Goal: Information Seeking & Learning: Learn about a topic

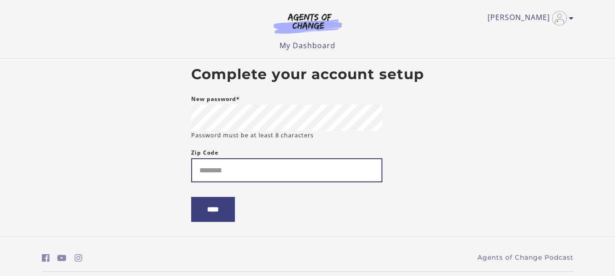
click at [308, 165] on input "Zip Code" at bounding box center [286, 170] width 191 height 24
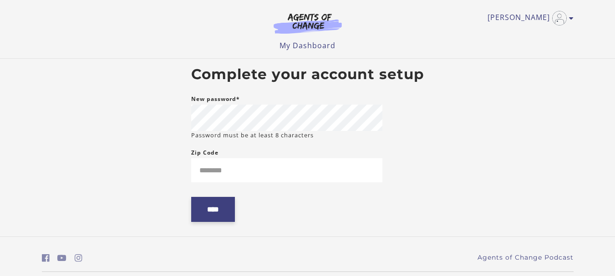
click at [218, 214] on input "****" at bounding box center [213, 209] width 44 height 25
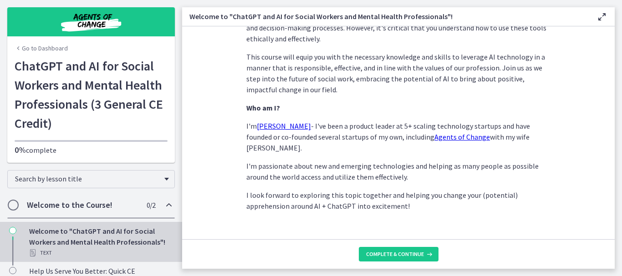
scroll to position [490, 0]
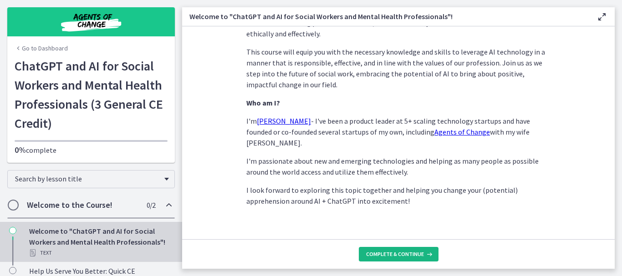
click at [388, 252] on span "Complete & continue" at bounding box center [395, 254] width 58 height 7
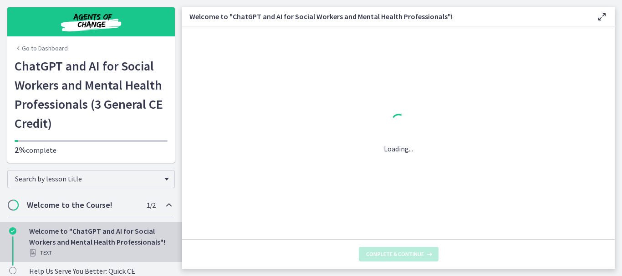
scroll to position [0, 0]
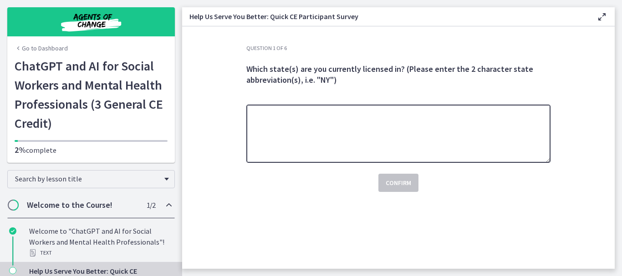
click at [292, 119] on textarea at bounding box center [398, 134] width 304 height 58
type textarea "**"
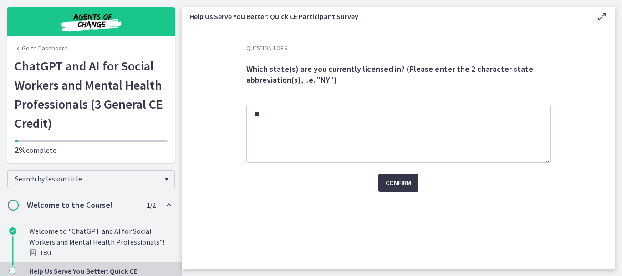
click at [401, 190] on button "Confirm" at bounding box center [398, 183] width 40 height 18
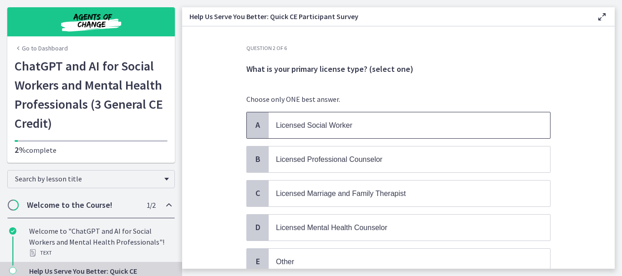
click at [379, 126] on p "Licensed Social Worker" at bounding box center [400, 125] width 249 height 11
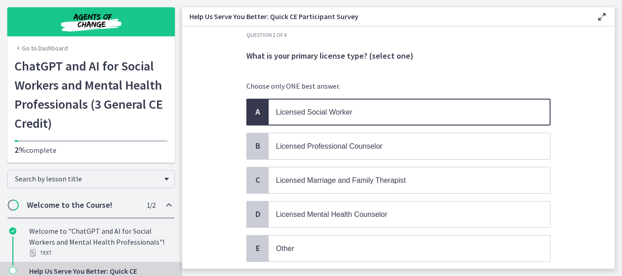
scroll to position [79, 0]
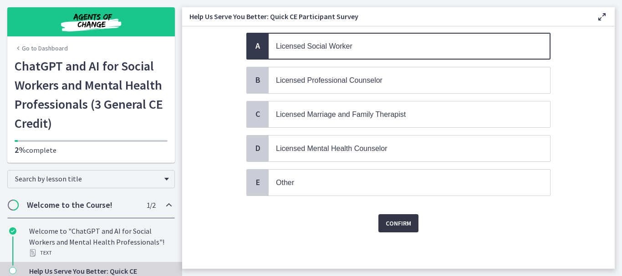
click at [395, 220] on span "Confirm" at bounding box center [399, 223] width 26 height 11
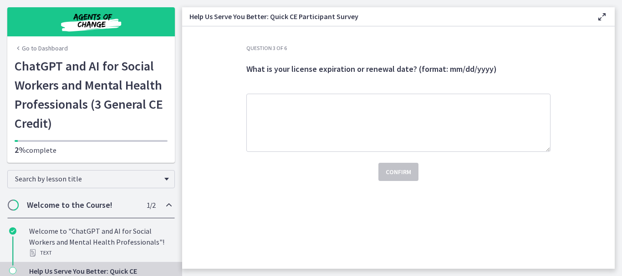
scroll to position [0, 0]
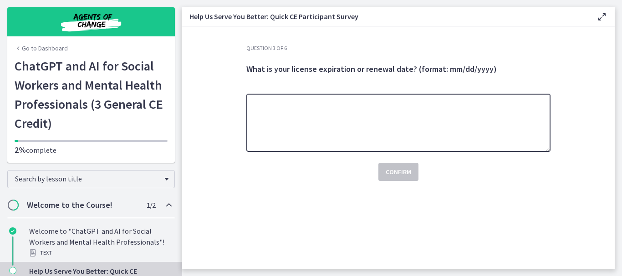
click at [300, 115] on textarea at bounding box center [398, 123] width 304 height 58
type textarea "*********"
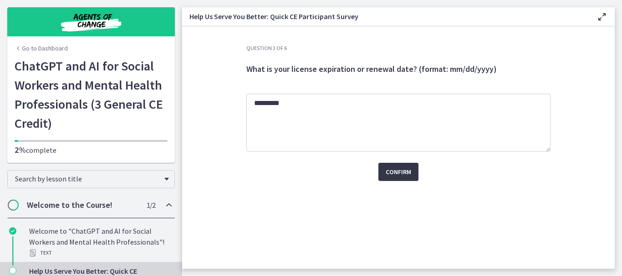
click at [395, 163] on button "Confirm" at bounding box center [398, 172] width 40 height 18
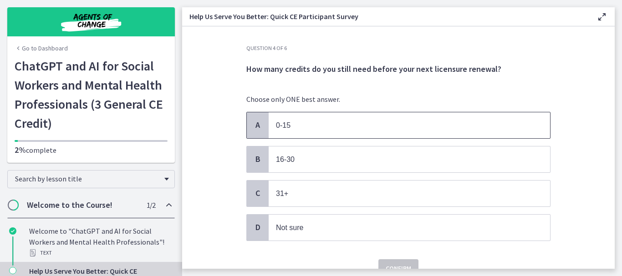
click at [298, 131] on span "0-15" at bounding box center [409, 125] width 281 height 26
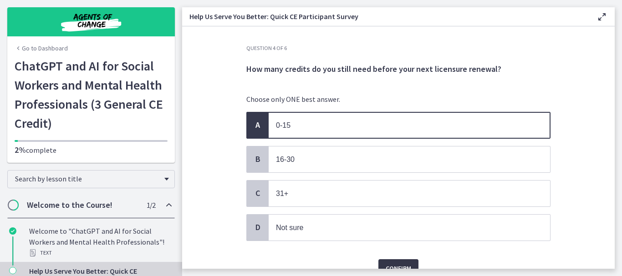
click at [401, 262] on button "Confirm" at bounding box center [398, 269] width 40 height 18
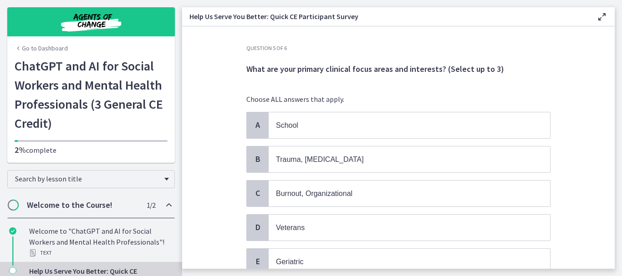
drag, startPoint x: 608, startPoint y: 54, endPoint x: 605, endPoint y: 65, distance: 11.7
click at [605, 65] on section "Question 5 of 6 What are your primary clinical focus areas and interests? (Sele…" at bounding box center [398, 147] width 433 height 243
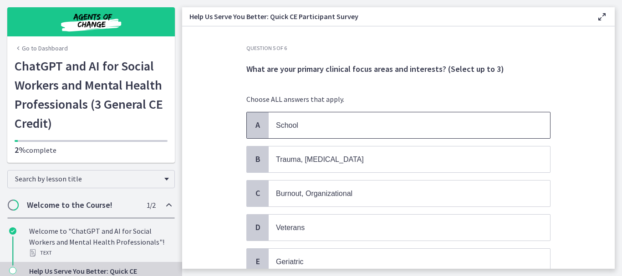
click at [290, 124] on span "School" at bounding box center [287, 126] width 22 height 8
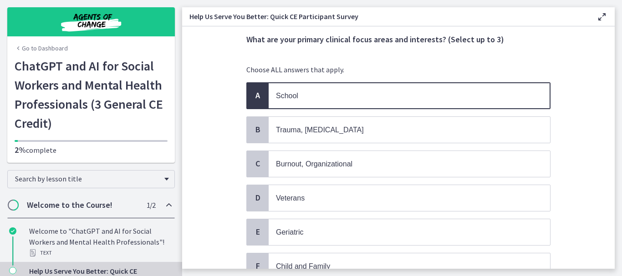
scroll to position [46, 0]
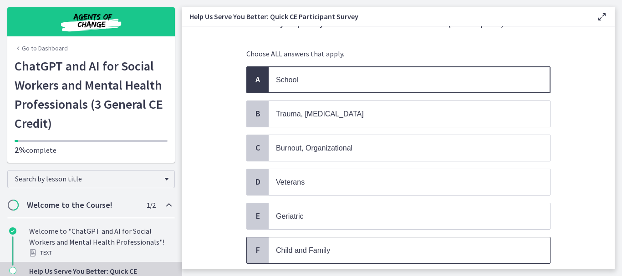
click at [331, 253] on p "Child and Family" at bounding box center [400, 250] width 249 height 11
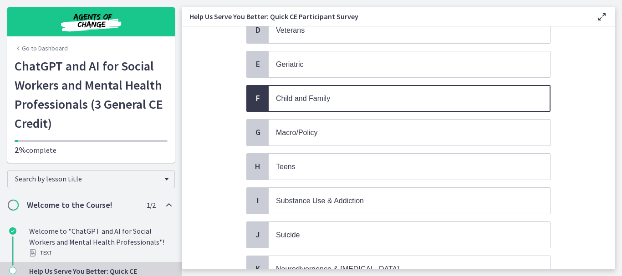
scroll to position [200, 0]
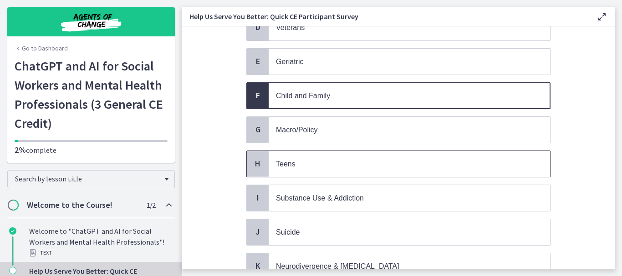
click at [348, 155] on span "Teens" at bounding box center [409, 164] width 281 height 26
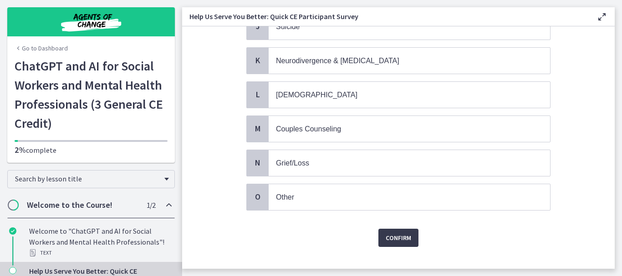
scroll to position [412, 0]
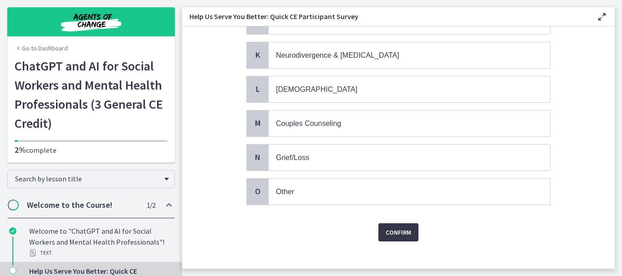
click at [410, 233] on button "Confirm" at bounding box center [398, 233] width 40 height 18
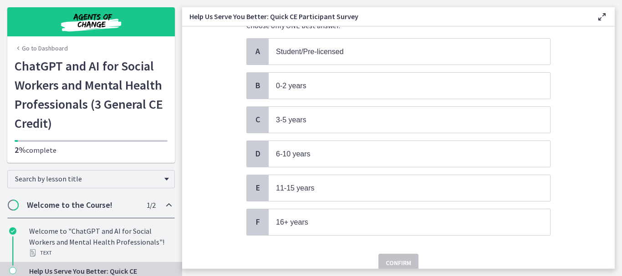
scroll to position [93, 0]
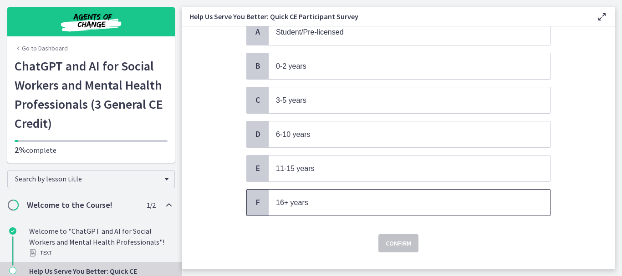
click at [292, 198] on p "16+ years" at bounding box center [400, 202] width 249 height 11
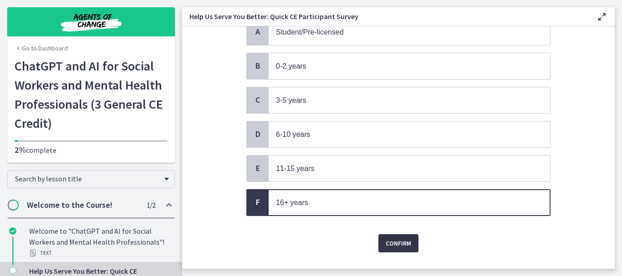
click at [405, 243] on span "Confirm" at bounding box center [399, 243] width 26 height 11
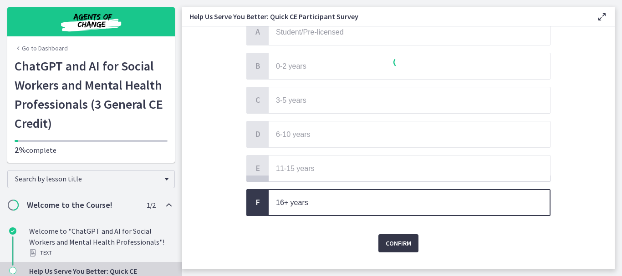
scroll to position [0, 0]
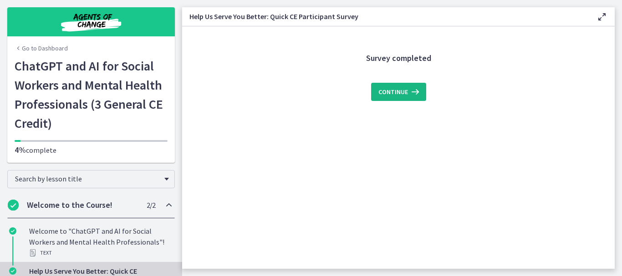
click at [408, 86] on button "Continue" at bounding box center [398, 92] width 55 height 18
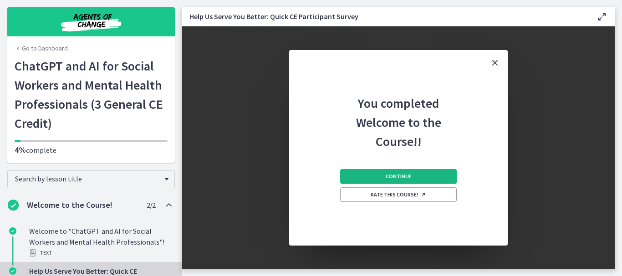
click at [420, 175] on button "Continue" at bounding box center [398, 176] width 117 height 15
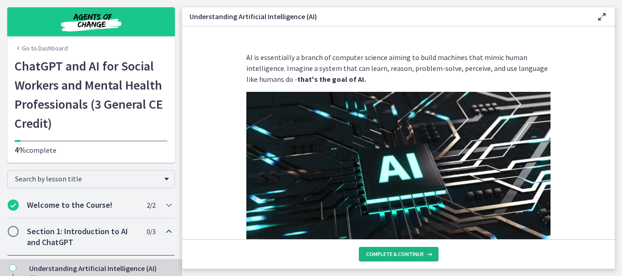
click at [401, 254] on span "Complete & continue" at bounding box center [395, 254] width 58 height 7
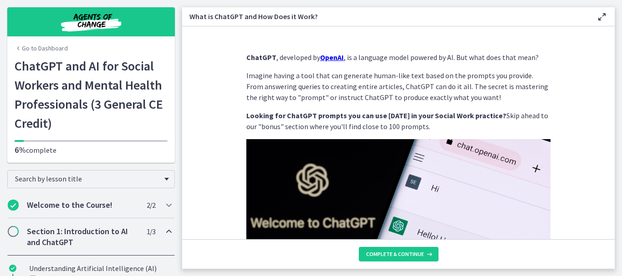
click at [574, 214] on section "ChatGPT , developed by OpenAI , is a language model powered by AI. But what doe…" at bounding box center [398, 132] width 433 height 213
click at [427, 252] on icon at bounding box center [428, 254] width 9 height 7
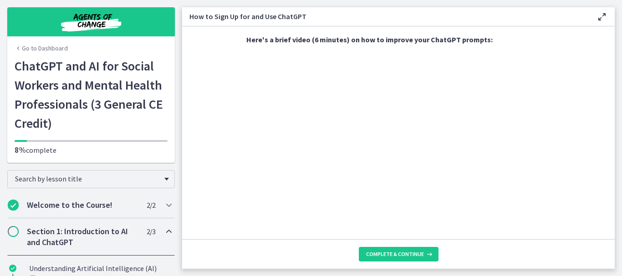
scroll to position [366, 0]
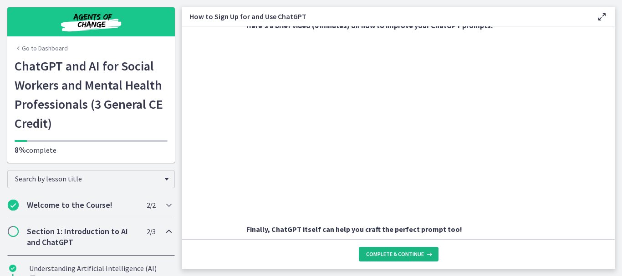
click at [395, 258] on button "Complete & continue" at bounding box center [399, 254] width 80 height 15
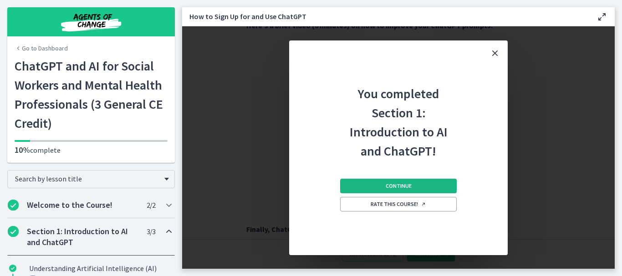
click at [391, 186] on span "Continue" at bounding box center [399, 186] width 26 height 7
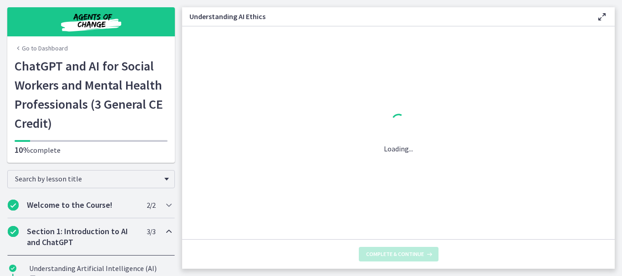
scroll to position [0, 0]
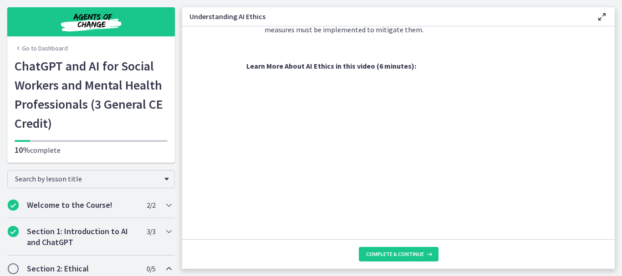
scroll to position [515, 0]
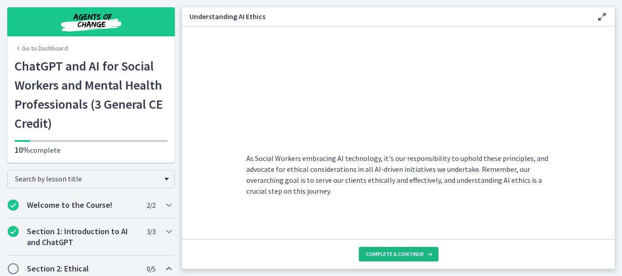
click at [403, 247] on button "Complete & continue" at bounding box center [399, 254] width 80 height 15
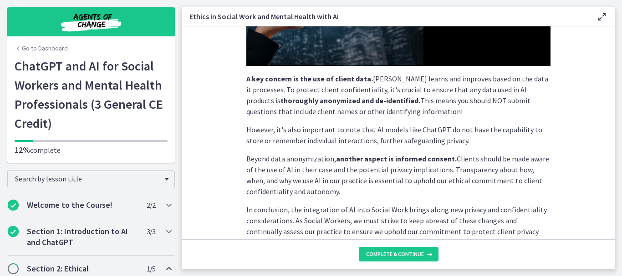
scroll to position [239, 0]
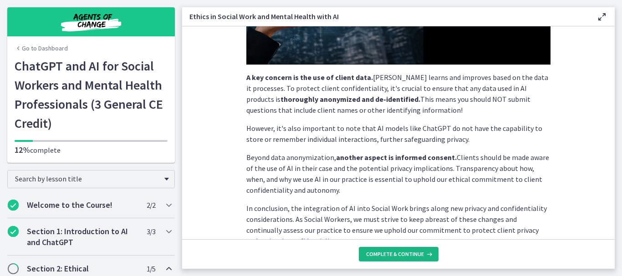
click at [382, 260] on button "Complete & continue" at bounding box center [399, 254] width 80 height 15
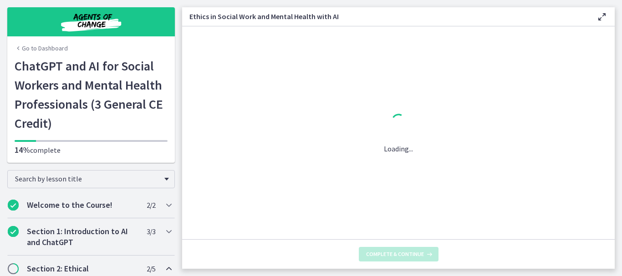
scroll to position [0, 0]
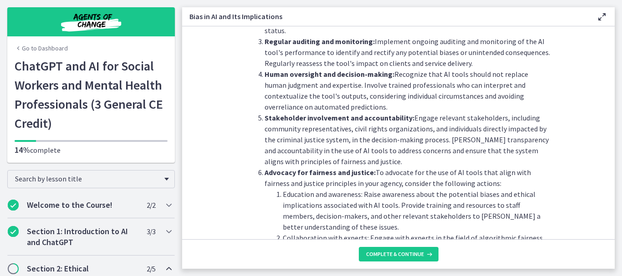
scroll to position [882, 0]
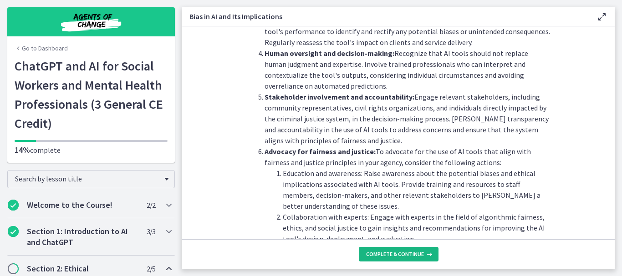
click at [375, 256] on span "Complete & continue" at bounding box center [395, 254] width 58 height 7
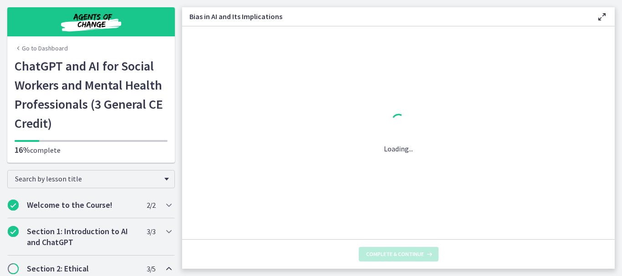
scroll to position [0, 0]
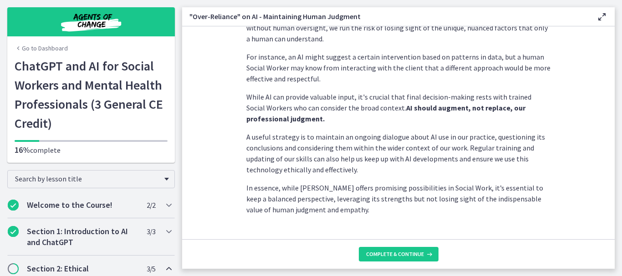
scroll to position [285, 0]
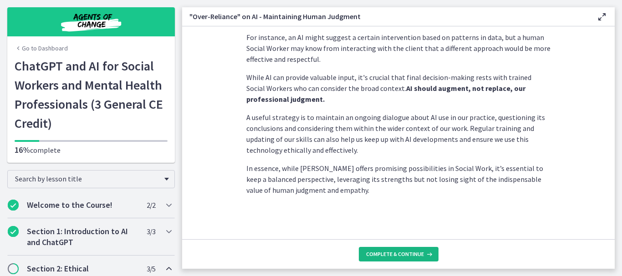
click at [378, 254] on span "Complete & continue" at bounding box center [395, 254] width 58 height 7
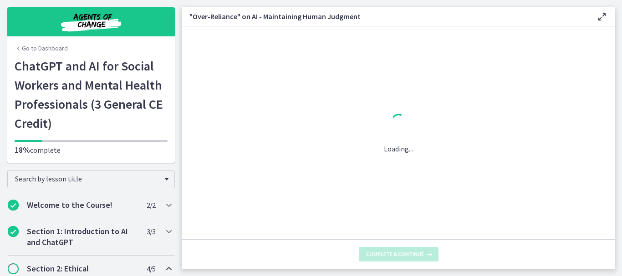
scroll to position [0, 0]
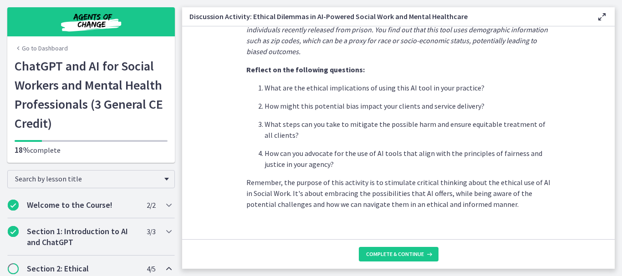
scroll to position [290, 0]
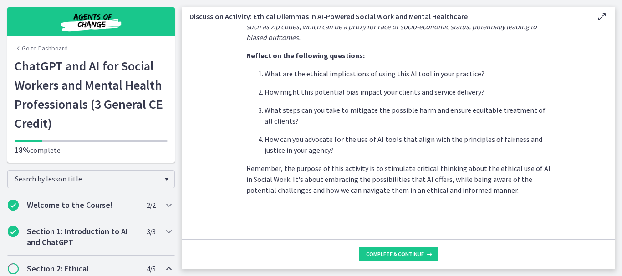
click at [387, 246] on footer "Complete & continue" at bounding box center [398, 255] width 433 height 30
click at [391, 253] on span "Complete & continue" at bounding box center [395, 254] width 58 height 7
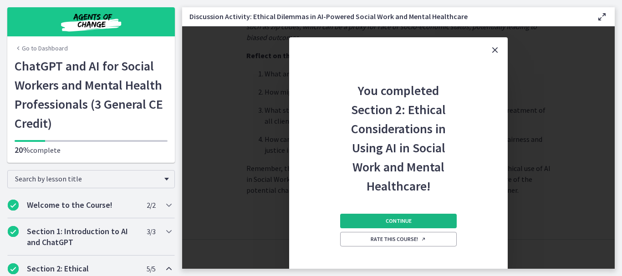
click at [388, 218] on span "Continue" at bounding box center [399, 221] width 26 height 7
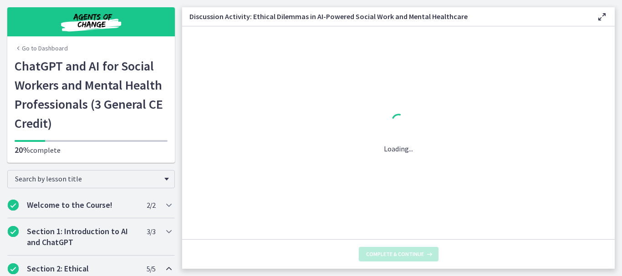
scroll to position [0, 0]
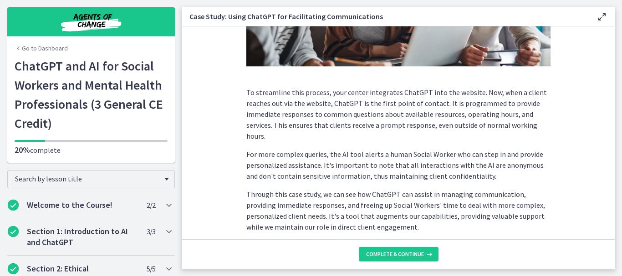
scroll to position [292, 0]
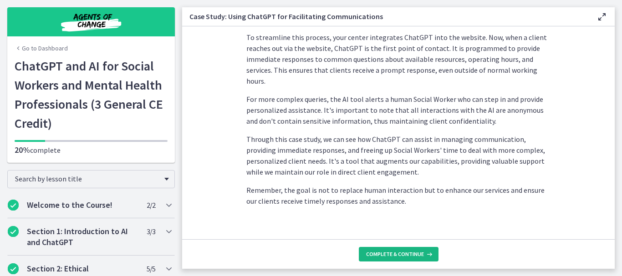
click at [386, 255] on span "Complete & continue" at bounding box center [395, 254] width 58 height 7
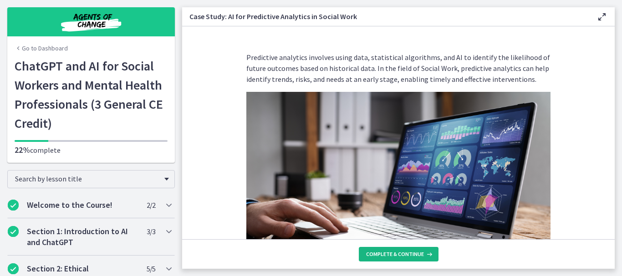
click at [398, 254] on span "Complete & continue" at bounding box center [395, 254] width 58 height 7
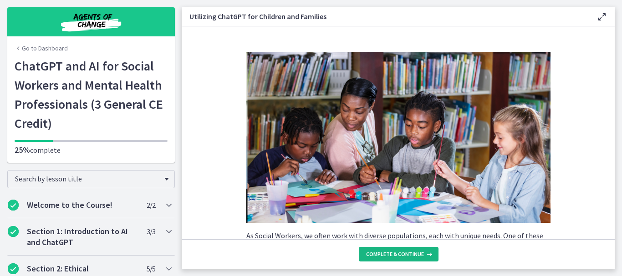
click at [398, 255] on span "Complete & continue" at bounding box center [395, 254] width 58 height 7
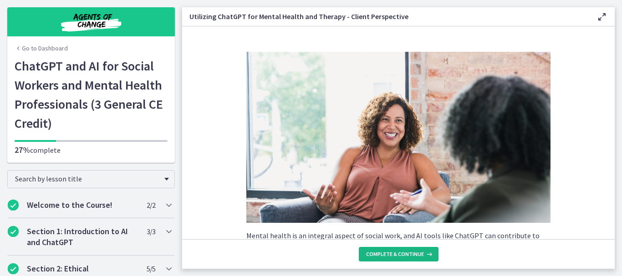
click at [399, 255] on span "Complete & continue" at bounding box center [395, 254] width 58 height 7
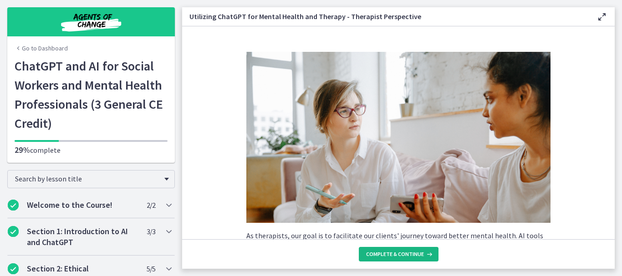
click at [399, 255] on span "Complete & continue" at bounding box center [395, 254] width 58 height 7
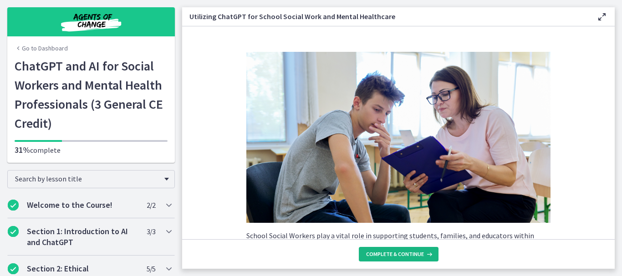
click at [399, 255] on span "Complete & continue" at bounding box center [395, 254] width 58 height 7
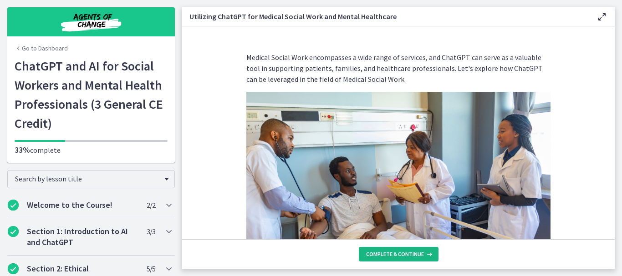
click at [399, 255] on span "Complete & continue" at bounding box center [395, 254] width 58 height 7
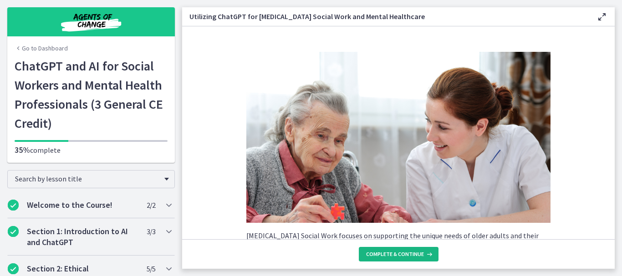
click at [394, 255] on span "Complete & continue" at bounding box center [395, 254] width 58 height 7
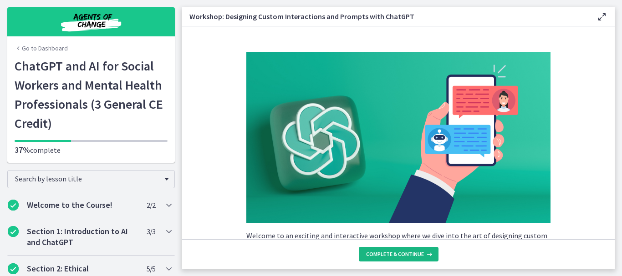
click at [394, 255] on span "Complete & continue" at bounding box center [395, 254] width 58 height 7
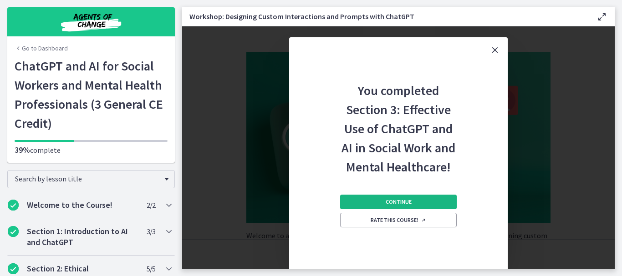
click at [393, 202] on span "Continue" at bounding box center [399, 202] width 26 height 7
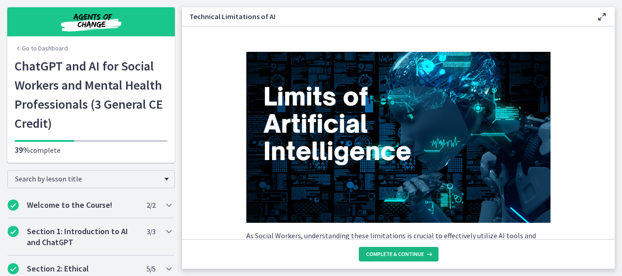
click at [392, 252] on span "Complete & continue" at bounding box center [395, 254] width 58 height 7
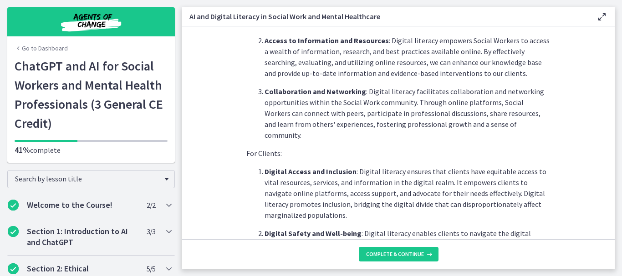
scroll to position [307, 0]
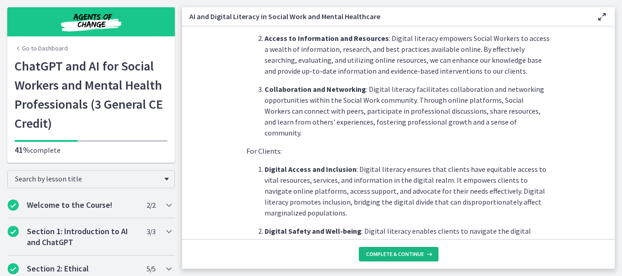
click at [407, 254] on span "Complete & continue" at bounding box center [395, 254] width 58 height 7
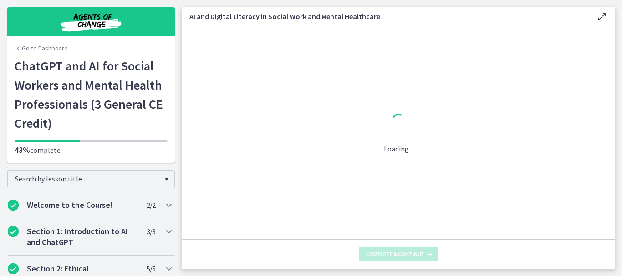
scroll to position [0, 0]
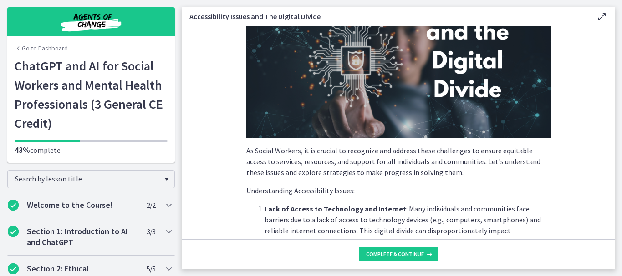
scroll to position [148, 0]
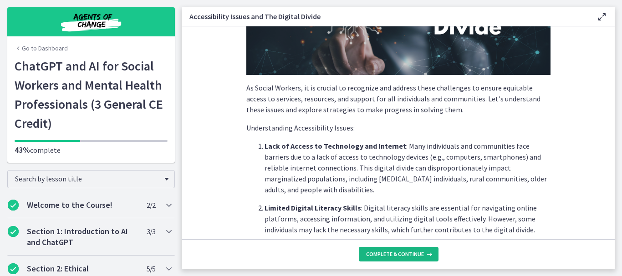
click at [378, 249] on button "Complete & continue" at bounding box center [399, 254] width 80 height 15
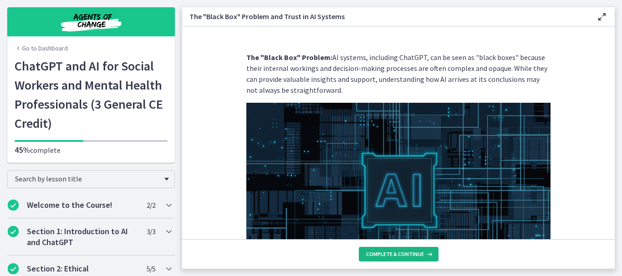
click at [402, 256] on span "Complete & continue" at bounding box center [395, 254] width 58 height 7
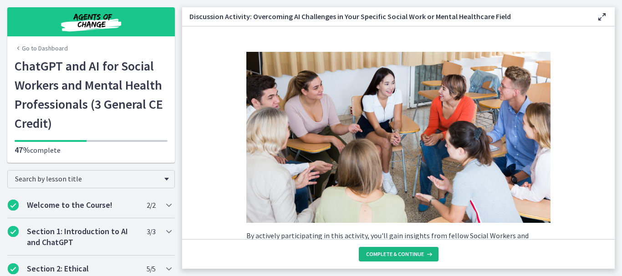
click at [404, 258] on button "Complete & continue" at bounding box center [399, 254] width 80 height 15
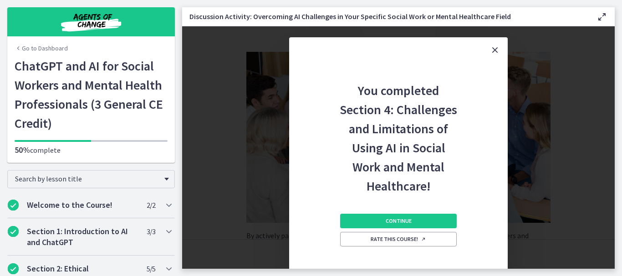
click at [416, 213] on div "Continue Rate this course!" at bounding box center [398, 243] width 117 height 95
click at [416, 217] on button "Continue" at bounding box center [398, 221] width 117 height 15
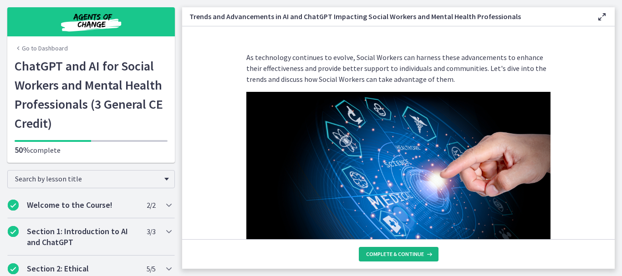
click at [407, 257] on span "Complete & continue" at bounding box center [395, 254] width 58 height 7
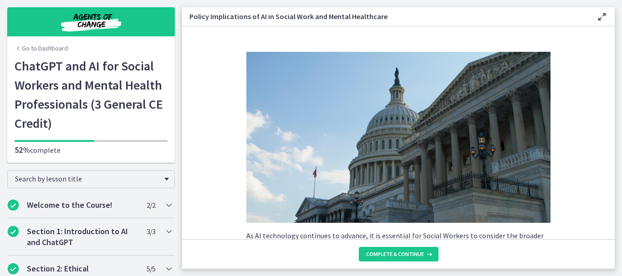
click at [403, 245] on footer "Complete & continue" at bounding box center [398, 255] width 433 height 30
click at [405, 255] on span "Complete & continue" at bounding box center [395, 254] width 58 height 7
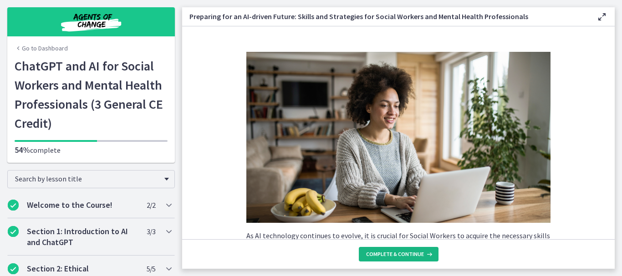
click at [403, 258] on button "Complete & continue" at bounding box center [399, 254] width 80 height 15
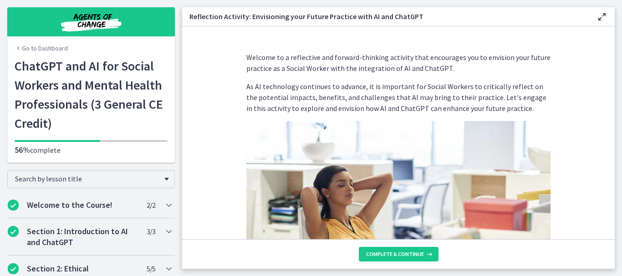
click at [404, 245] on footer "Complete & continue" at bounding box center [398, 255] width 433 height 30
click at [404, 254] on span "Complete & continue" at bounding box center [395, 254] width 58 height 7
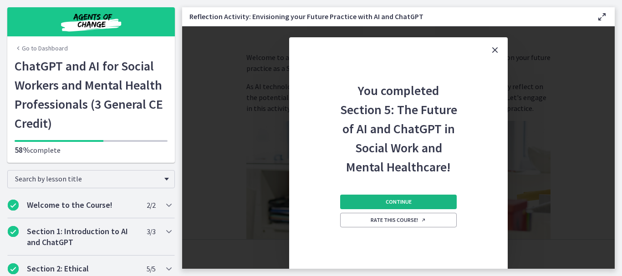
click at [408, 202] on span "Continue" at bounding box center [399, 202] width 26 height 7
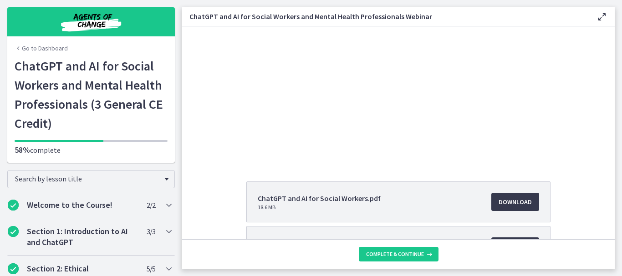
scroll to position [25, 0]
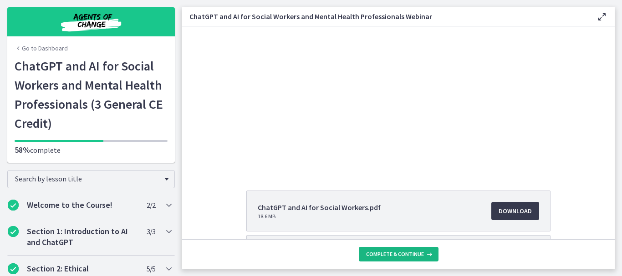
click at [408, 251] on span "Complete & continue" at bounding box center [395, 254] width 58 height 7
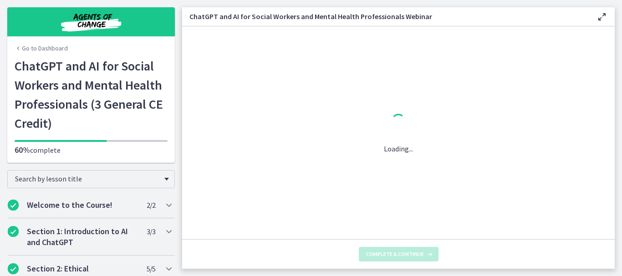
scroll to position [0, 0]
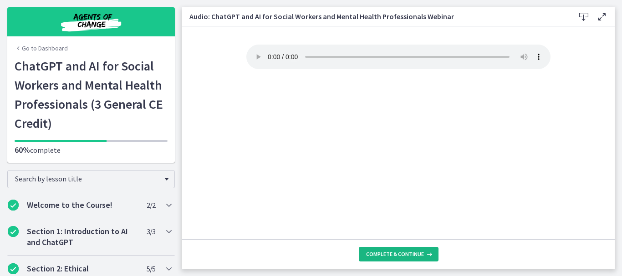
drag, startPoint x: 399, startPoint y: 255, endPoint x: 404, endPoint y: 250, distance: 6.8
click at [400, 252] on span "Complete & continue" at bounding box center [395, 254] width 58 height 7
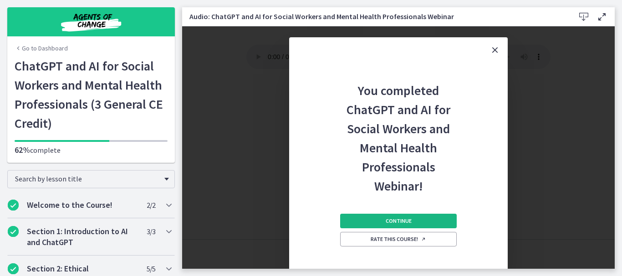
click at [408, 222] on span "Continue" at bounding box center [399, 221] width 26 height 7
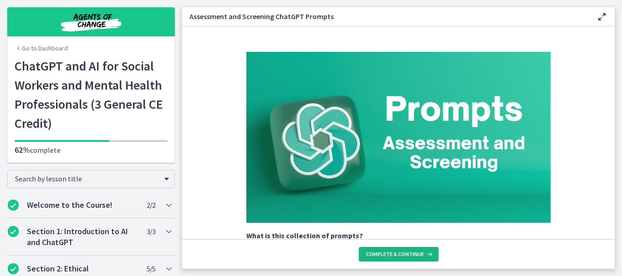
click at [415, 250] on button "Complete & continue" at bounding box center [399, 254] width 80 height 15
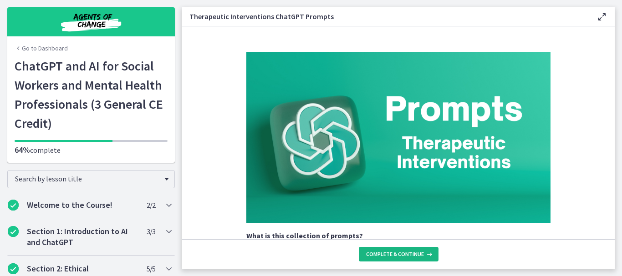
click at [405, 256] on span "Complete & continue" at bounding box center [395, 254] width 58 height 7
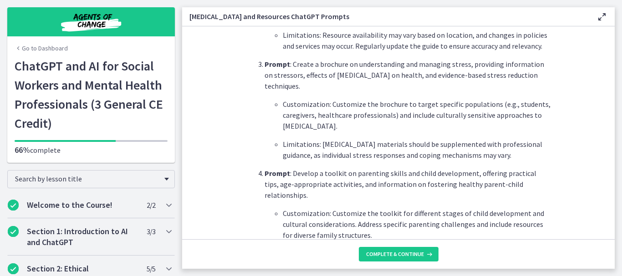
scroll to position [535, 0]
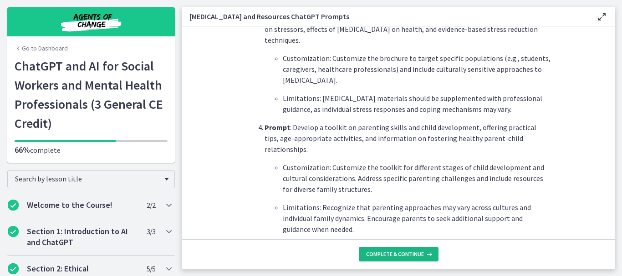
click at [409, 260] on button "Complete & continue" at bounding box center [399, 254] width 80 height 15
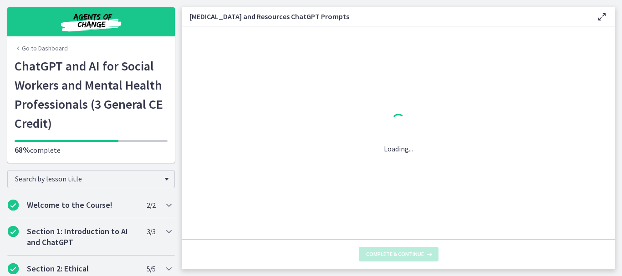
scroll to position [0, 0]
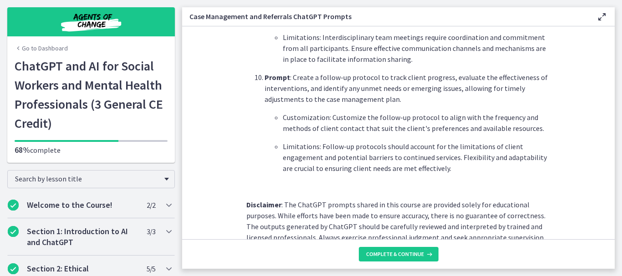
scroll to position [1288, 0]
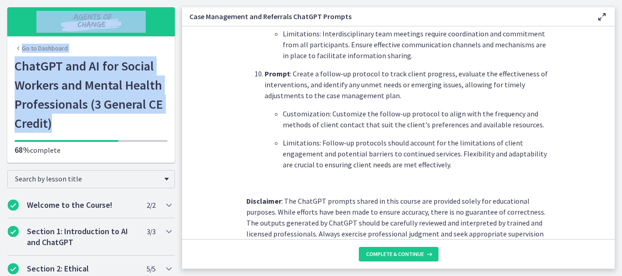
drag, startPoint x: 175, startPoint y: 47, endPoint x: 166, endPoint y: 131, distance: 84.3
click at [166, 131] on div "Go to Dashboard Go to Dashboard ChatGPT and AI for Social Workers and Mental He…" at bounding box center [91, 81] width 182 height 163
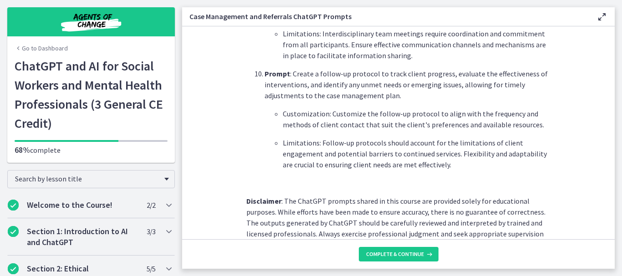
click at [183, 63] on section "What is this collection of prompts? Prompts that can aid social workers in mana…" at bounding box center [398, 132] width 433 height 213
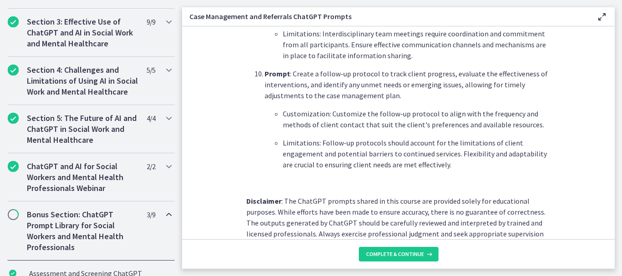
scroll to position [339, 0]
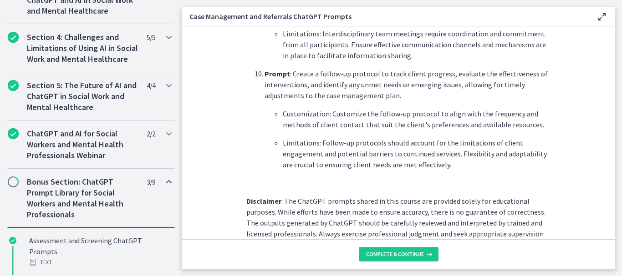
click at [107, 214] on h2 "Bonus Section: ChatGPT Prompt Library for Social Workers and Mental Health Prof…" at bounding box center [82, 199] width 111 height 44
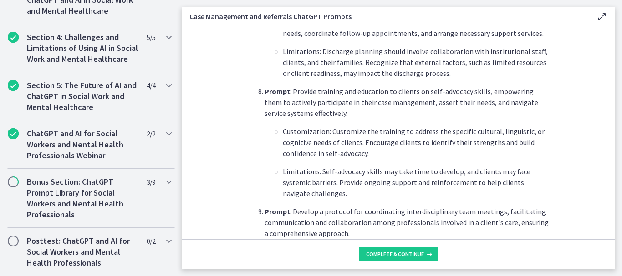
scroll to position [1288, 0]
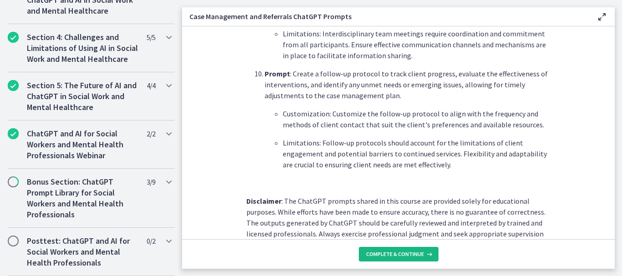
click at [408, 253] on span "Complete & continue" at bounding box center [395, 254] width 58 height 7
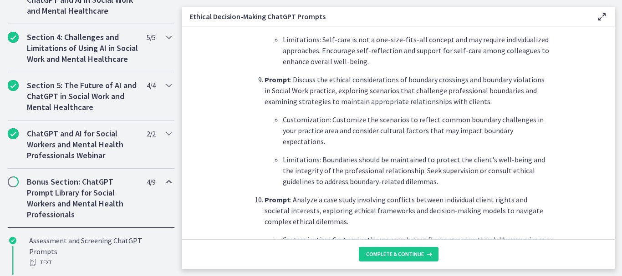
scroll to position [1190, 0]
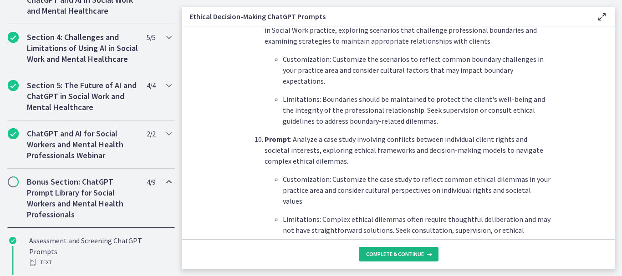
click at [409, 257] on span "Complete & continue" at bounding box center [395, 254] width 58 height 7
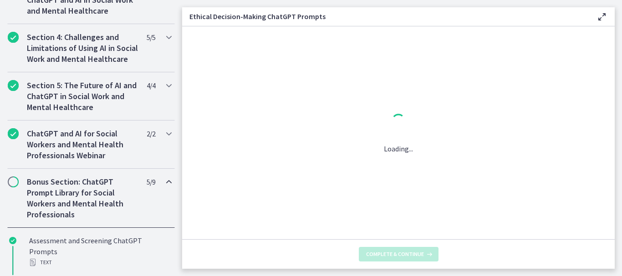
scroll to position [0, 0]
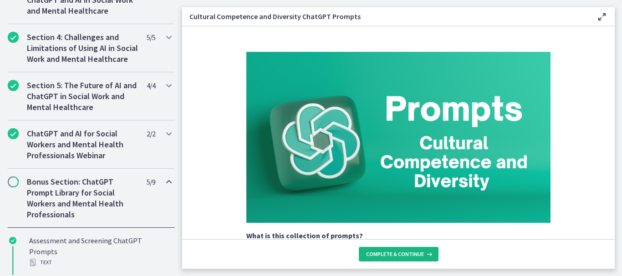
click at [409, 256] on span "Complete & continue" at bounding box center [395, 254] width 58 height 7
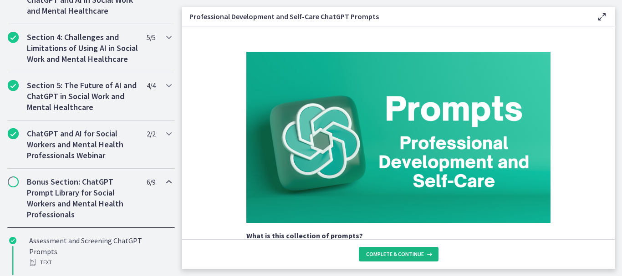
click at [409, 256] on span "Complete & continue" at bounding box center [395, 254] width 58 height 7
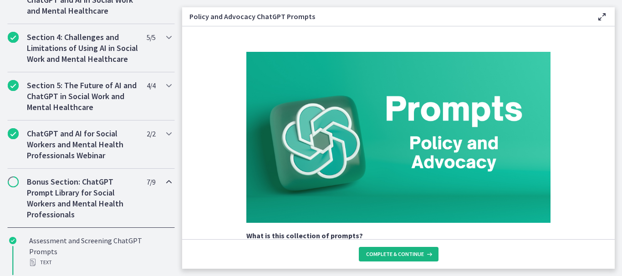
click at [409, 256] on span "Complete & continue" at bounding box center [395, 254] width 58 height 7
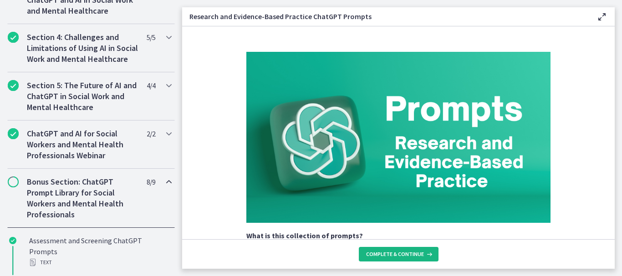
click at [408, 255] on span "Complete & continue" at bounding box center [395, 254] width 58 height 7
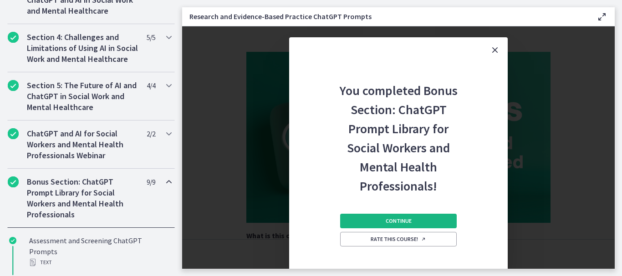
click at [391, 221] on span "Continue" at bounding box center [399, 221] width 26 height 7
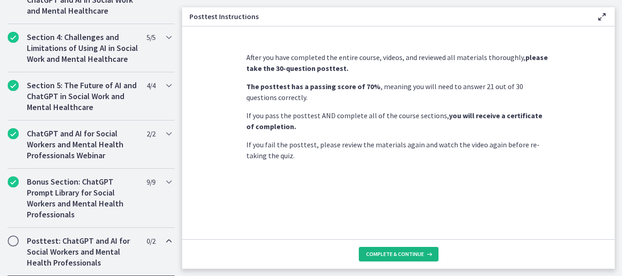
click at [385, 254] on span "Complete & continue" at bounding box center [395, 254] width 58 height 7
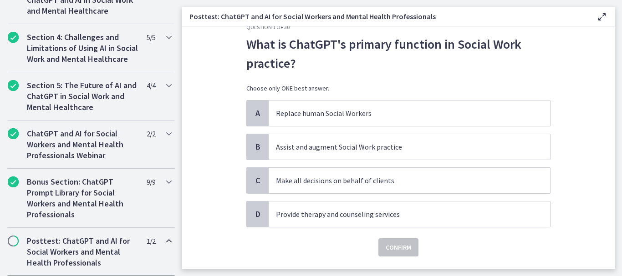
scroll to position [23, 0]
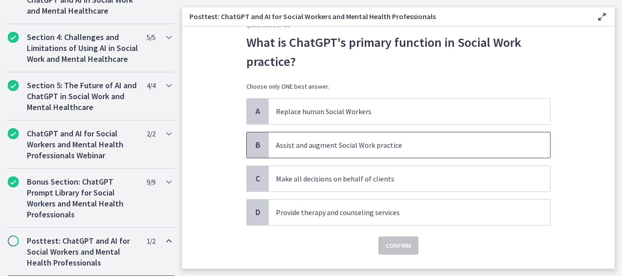
click at [402, 144] on p "Assist and augment Social Work practice" at bounding box center [400, 145] width 249 height 11
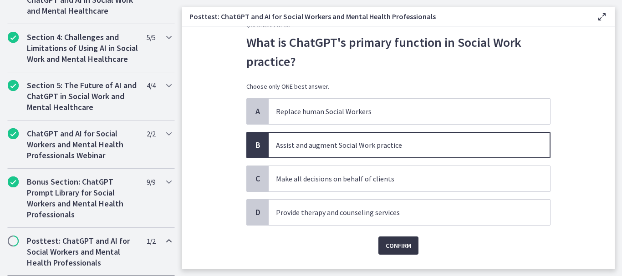
click at [399, 245] on span "Confirm" at bounding box center [399, 245] width 26 height 11
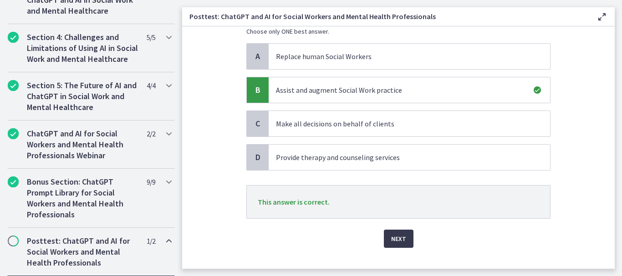
scroll to position [93, 0]
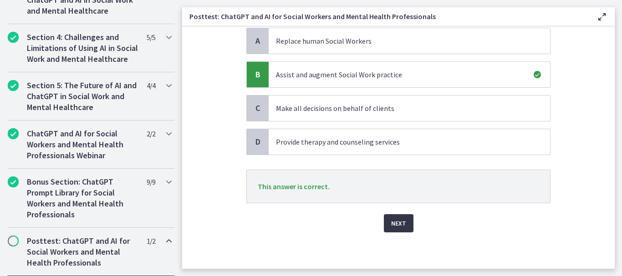
click at [397, 223] on span "Next" at bounding box center [398, 223] width 15 height 11
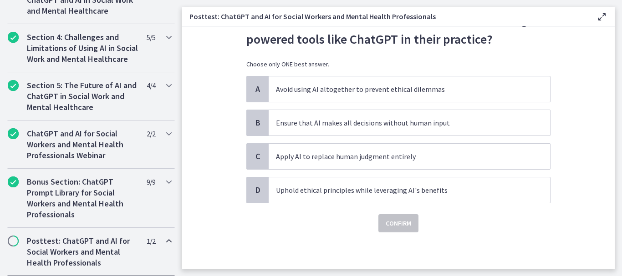
scroll to position [0, 0]
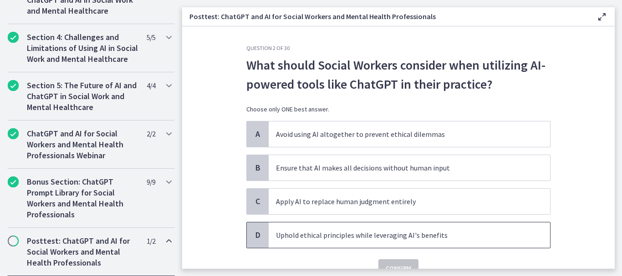
click at [395, 236] on p "Uphold ethical principles while leveraging AI's benefits" at bounding box center [400, 235] width 249 height 11
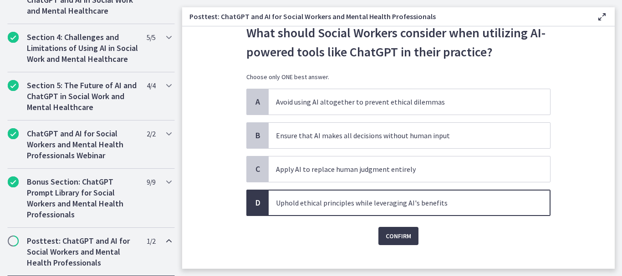
scroll to position [45, 0]
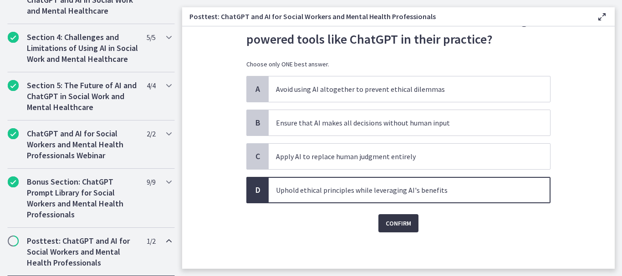
click at [402, 226] on span "Confirm" at bounding box center [399, 223] width 26 height 11
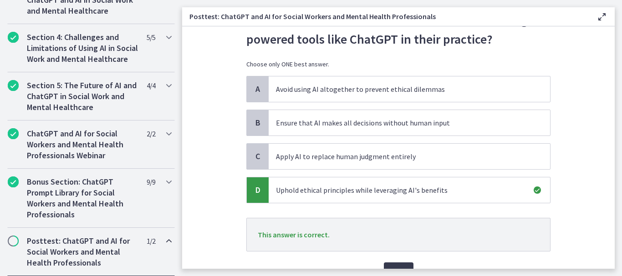
click at [402, 262] on div "Next" at bounding box center [398, 266] width 304 height 29
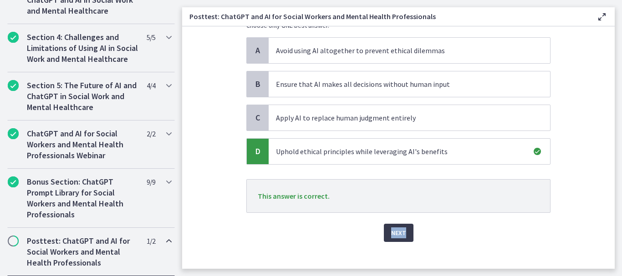
scroll to position [93, 0]
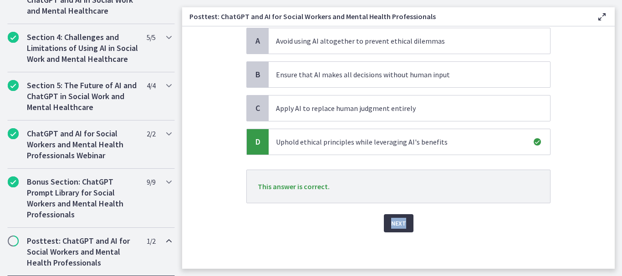
click at [393, 228] on span "Next" at bounding box center [398, 223] width 15 height 11
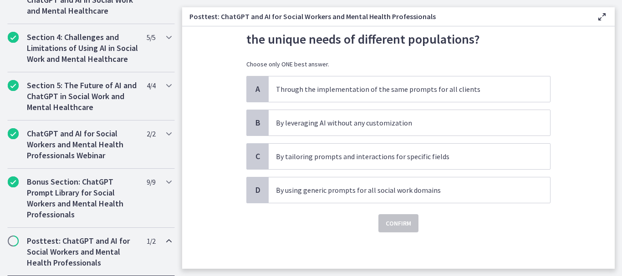
scroll to position [0, 0]
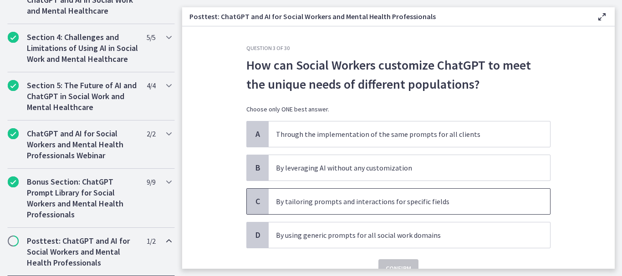
click at [453, 202] on p "By tailoring prompts and interactions for specific fields" at bounding box center [400, 201] width 249 height 11
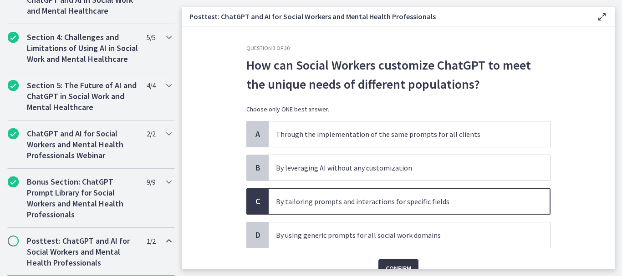
click at [399, 266] on span "Confirm" at bounding box center [399, 268] width 26 height 11
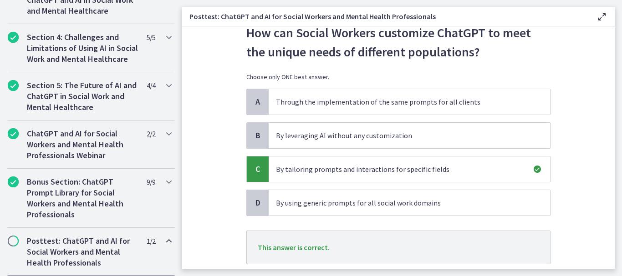
scroll to position [85, 0]
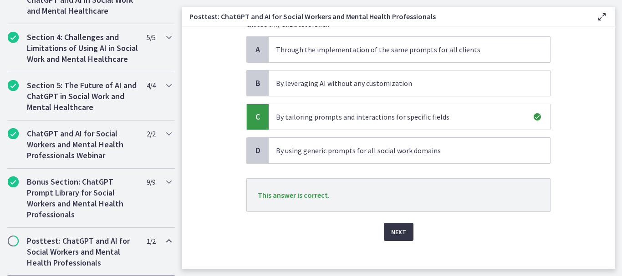
click at [395, 234] on span "Next" at bounding box center [398, 232] width 15 height 11
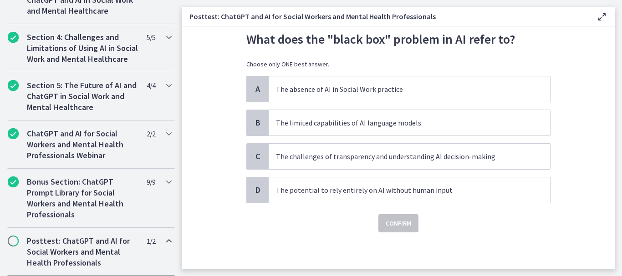
scroll to position [0, 0]
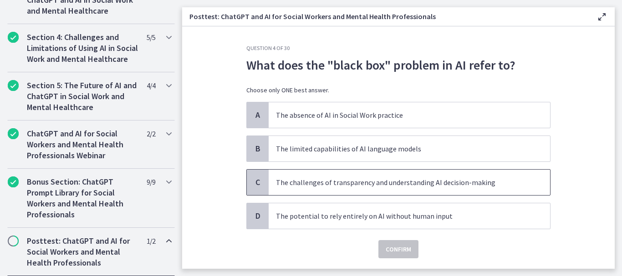
click at [409, 190] on span "The challenges of transparency and understanding AI decision-making" at bounding box center [409, 183] width 281 height 26
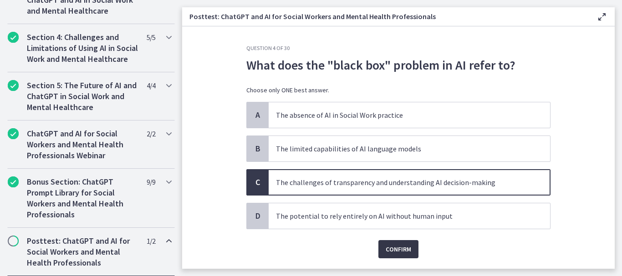
click at [398, 253] on span "Confirm" at bounding box center [399, 249] width 26 height 11
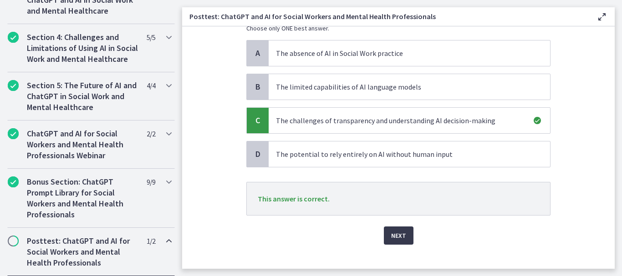
scroll to position [74, 0]
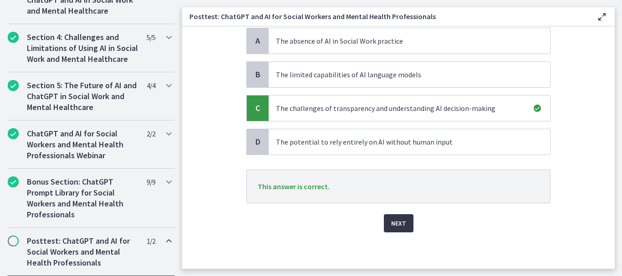
click at [398, 220] on span "Next" at bounding box center [398, 223] width 15 height 11
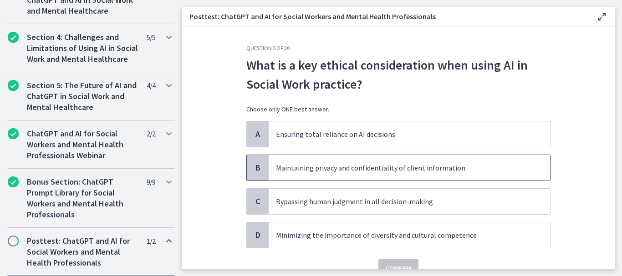
click at [431, 169] on p "Maintaining privacy and confidentiality of client information" at bounding box center [400, 168] width 249 height 11
click at [406, 263] on button "Confirm" at bounding box center [398, 269] width 40 height 18
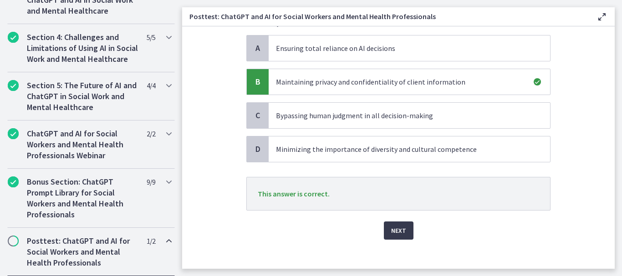
scroll to position [93, 0]
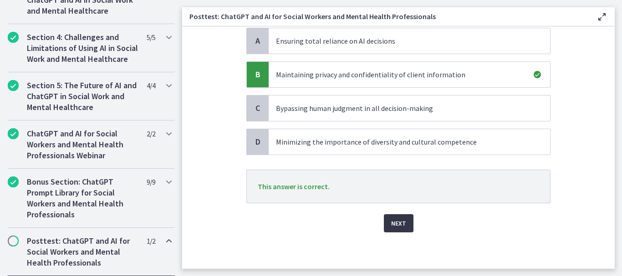
click at [399, 229] on span "Next" at bounding box center [398, 223] width 15 height 11
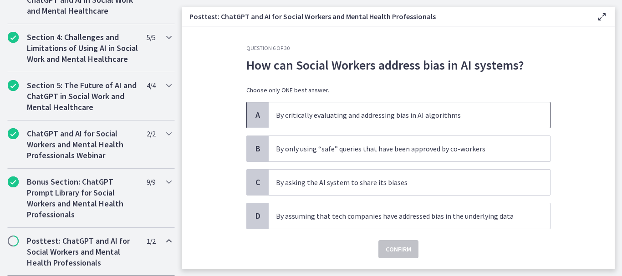
click at [453, 113] on p "By critically evaluating and addressing bias in AI algorithms" at bounding box center [400, 115] width 249 height 11
click at [398, 252] on span "Confirm" at bounding box center [399, 249] width 26 height 11
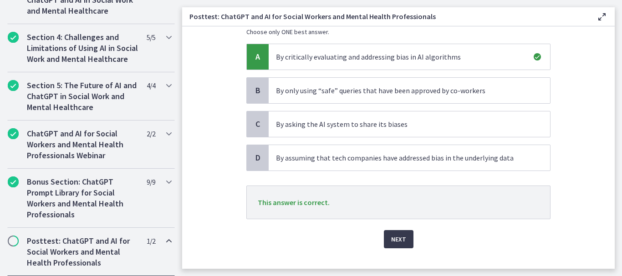
scroll to position [74, 0]
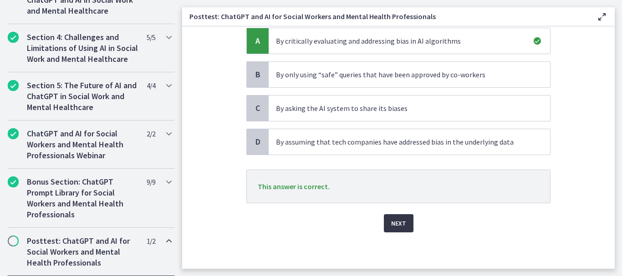
click at [391, 224] on span "Next" at bounding box center [398, 223] width 15 height 11
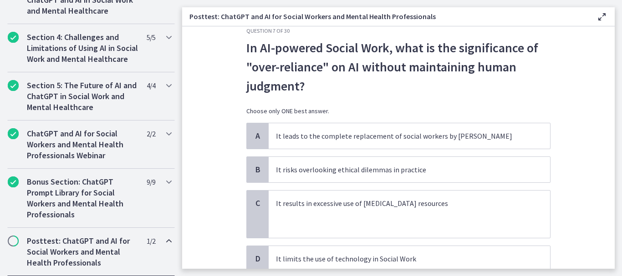
scroll to position [26, 0]
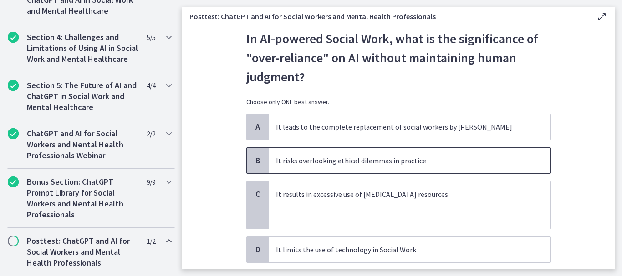
click at [432, 161] on p "It risks overlooking ethical dilemmas in practice" at bounding box center [400, 160] width 249 height 11
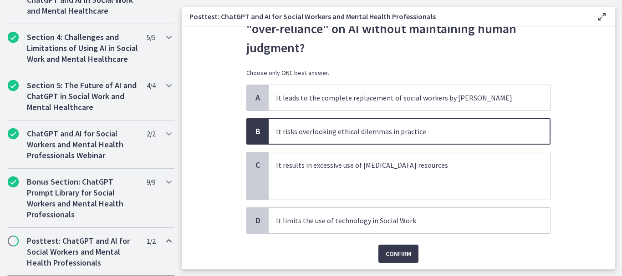
scroll to position [86, 0]
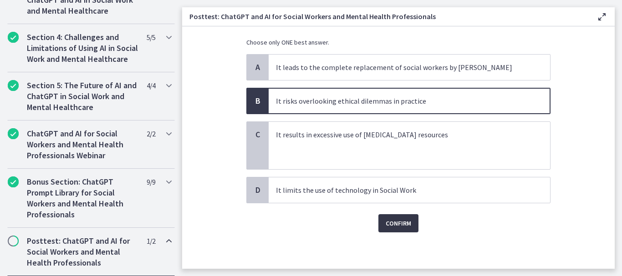
click at [403, 225] on span "Confirm" at bounding box center [399, 223] width 26 height 11
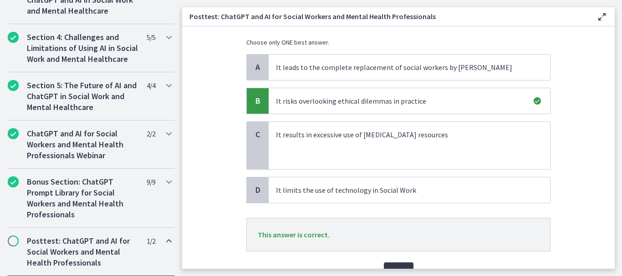
scroll to position [134, 0]
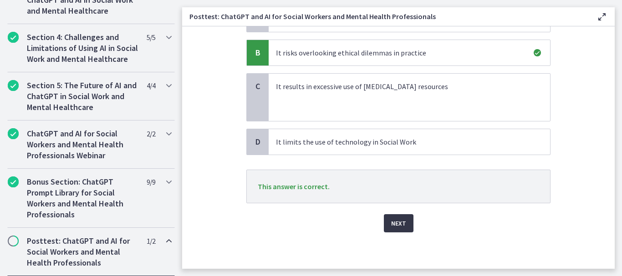
click at [397, 225] on span "Next" at bounding box center [398, 223] width 15 height 11
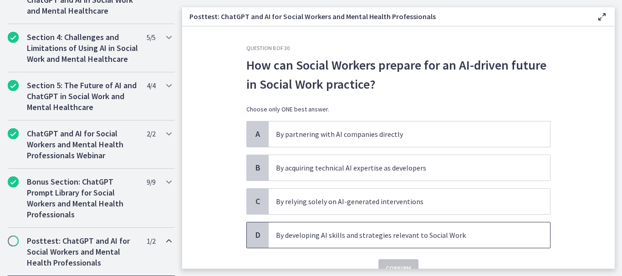
click at [416, 236] on p "By developing AI skills and strategies relevant to Social Work" at bounding box center [400, 235] width 249 height 11
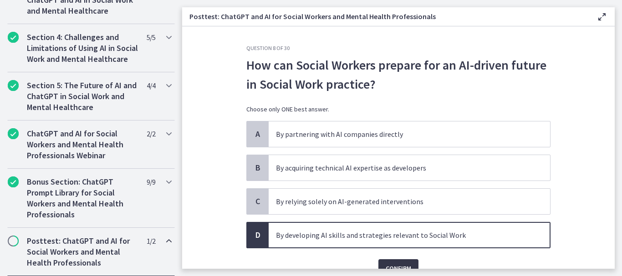
click at [400, 264] on span "Confirm" at bounding box center [399, 268] width 26 height 11
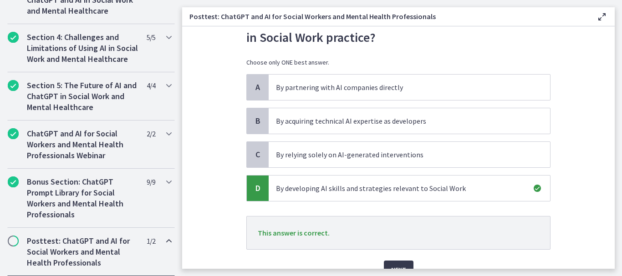
scroll to position [93, 0]
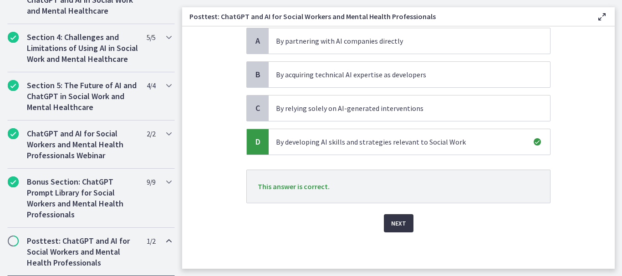
click at [399, 224] on span "Next" at bounding box center [398, 223] width 15 height 11
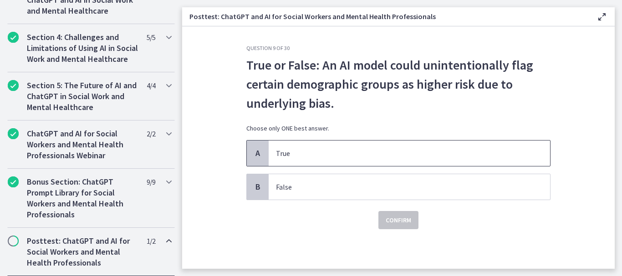
click at [374, 151] on p "True" at bounding box center [400, 153] width 249 height 11
click at [403, 222] on span "Confirm" at bounding box center [399, 220] width 26 height 11
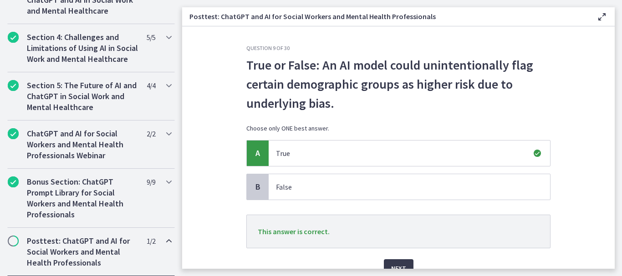
scroll to position [45, 0]
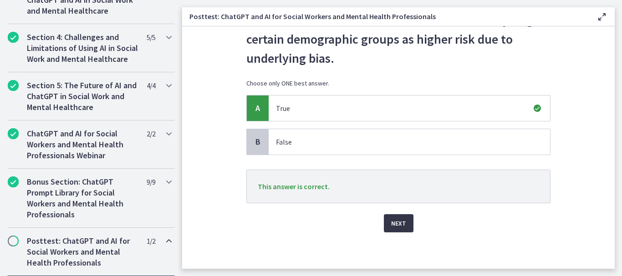
click at [396, 226] on span "Next" at bounding box center [398, 223] width 15 height 11
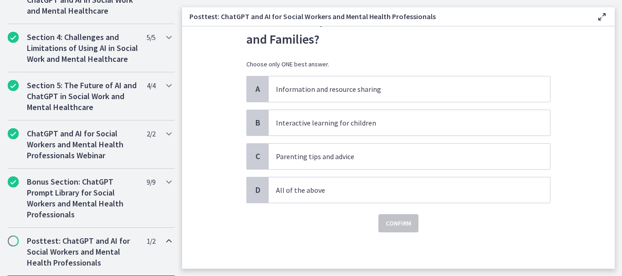
scroll to position [0, 0]
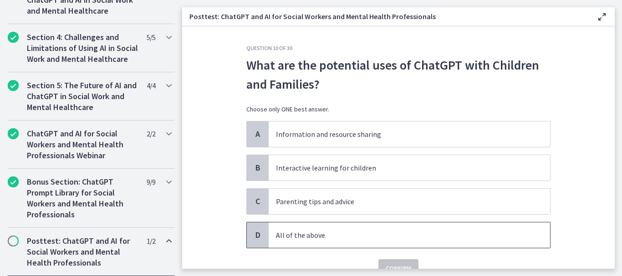
click at [357, 234] on p "All of the above" at bounding box center [400, 235] width 249 height 11
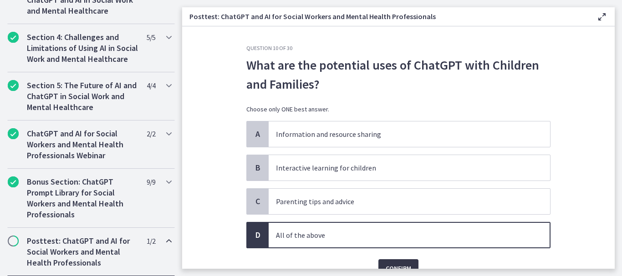
click at [390, 265] on span "Confirm" at bounding box center [399, 268] width 26 height 11
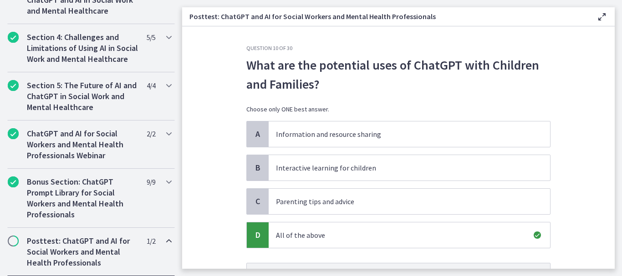
scroll to position [93, 0]
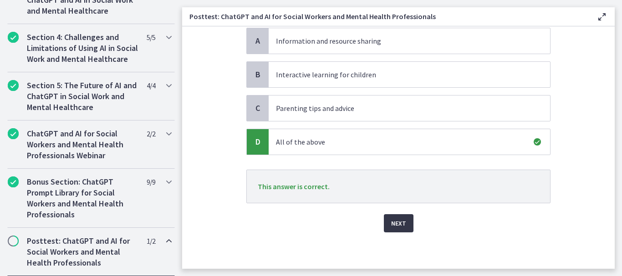
click at [403, 223] on button "Next" at bounding box center [399, 223] width 30 height 18
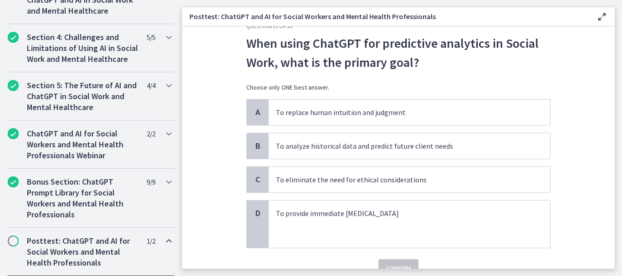
scroll to position [31, 0]
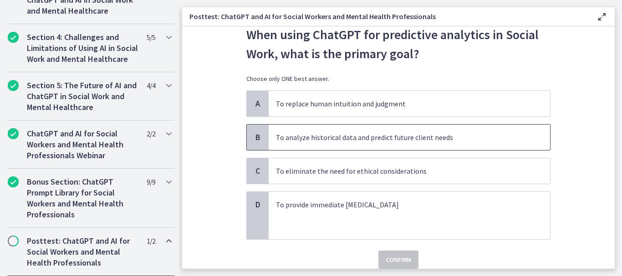
click at [408, 134] on p "To analyze historical data and predict future client needs" at bounding box center [400, 137] width 249 height 11
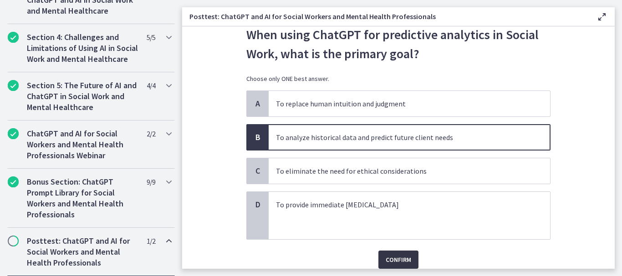
click at [392, 260] on span "Confirm" at bounding box center [399, 260] width 26 height 11
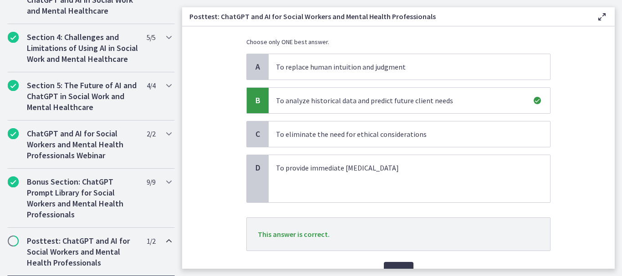
scroll to position [115, 0]
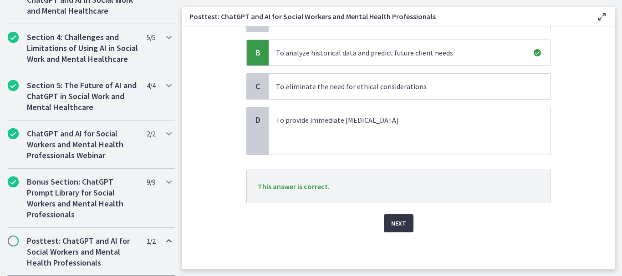
click at [401, 222] on span "Next" at bounding box center [398, 223] width 15 height 11
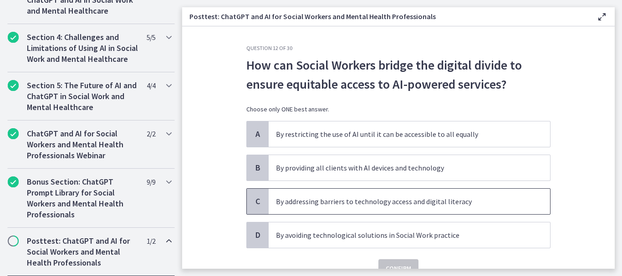
click at [424, 197] on p "By addressing barriers to technology access and digital literacy" at bounding box center [400, 201] width 249 height 11
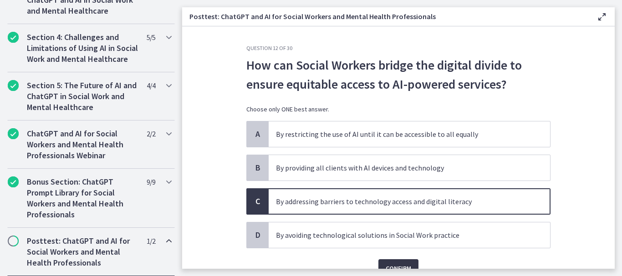
click at [389, 260] on button "Confirm" at bounding box center [398, 269] width 40 height 18
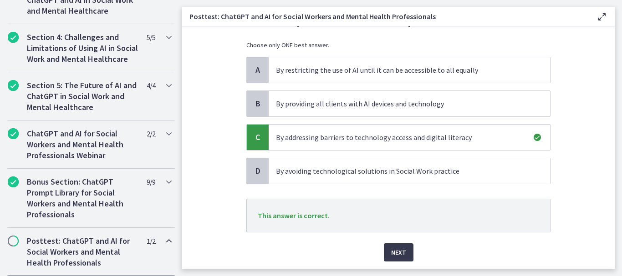
scroll to position [75, 0]
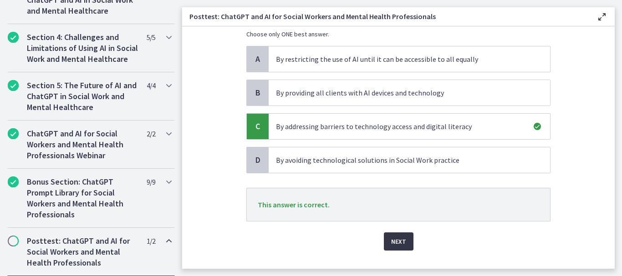
click at [397, 240] on span "Next" at bounding box center [398, 241] width 15 height 11
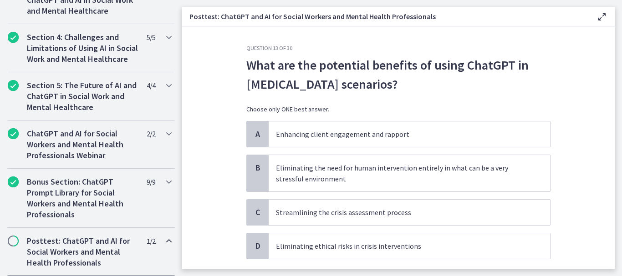
scroll to position [22, 0]
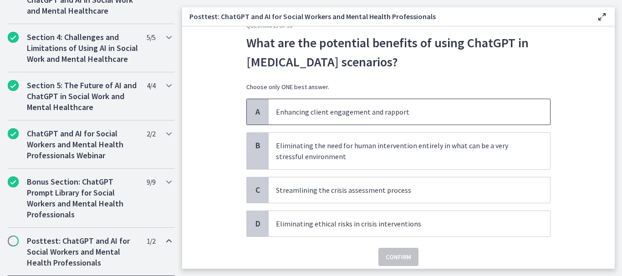
click at [419, 113] on p "Enhancing client engagement and rapport" at bounding box center [400, 112] width 249 height 11
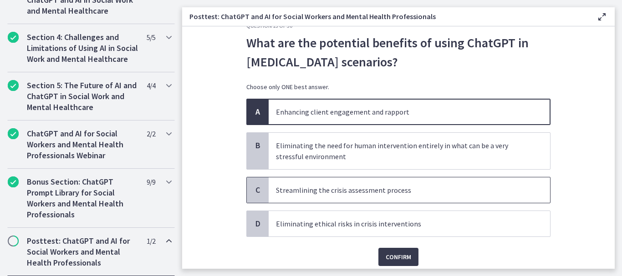
click at [399, 193] on p "Streamlining the crisis assessment process" at bounding box center [400, 190] width 249 height 11
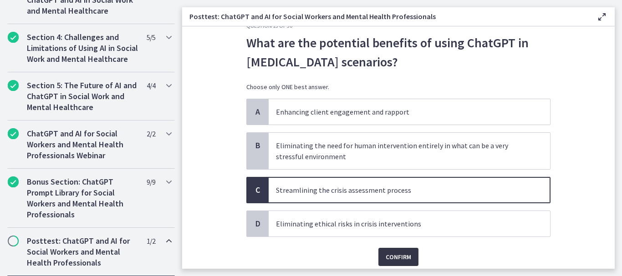
click at [388, 257] on span "Confirm" at bounding box center [399, 257] width 26 height 11
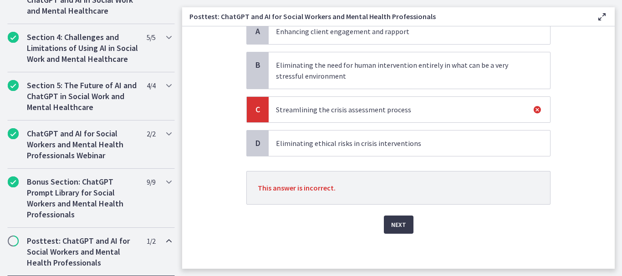
scroll to position [104, 0]
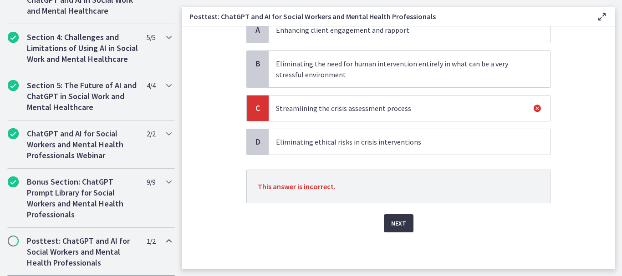
click at [393, 215] on button "Next" at bounding box center [399, 223] width 30 height 18
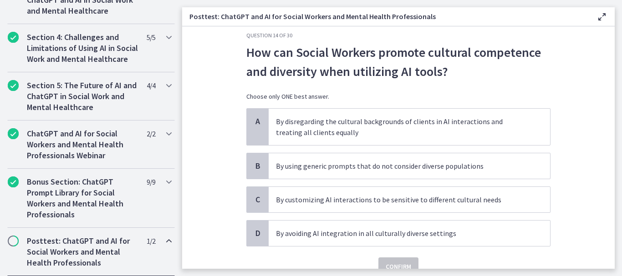
scroll to position [15, 0]
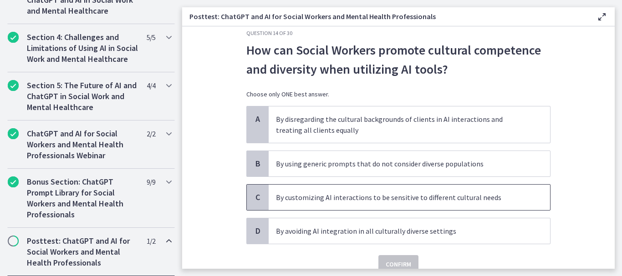
click at [414, 195] on p "By customizing AI interactions to be sensitive to different cultural needs" at bounding box center [400, 197] width 249 height 11
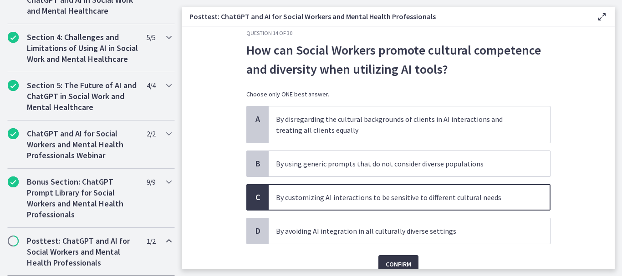
click at [403, 264] on span "Confirm" at bounding box center [399, 264] width 26 height 11
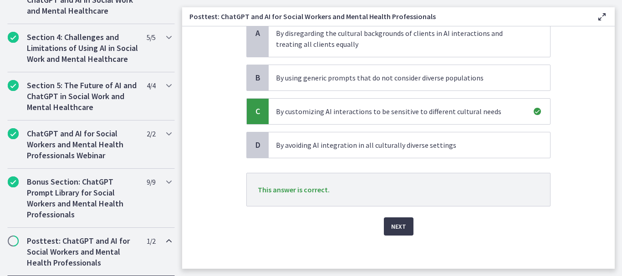
scroll to position [104, 0]
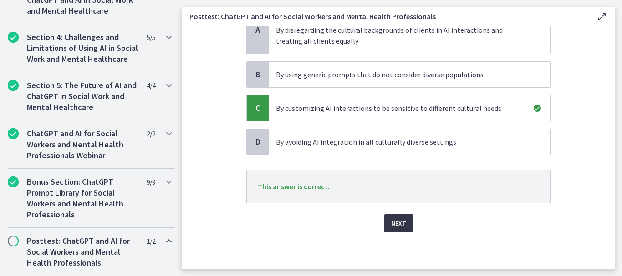
click at [401, 225] on span "Next" at bounding box center [398, 223] width 15 height 11
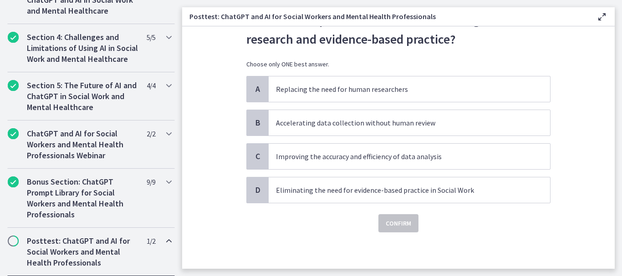
scroll to position [0, 0]
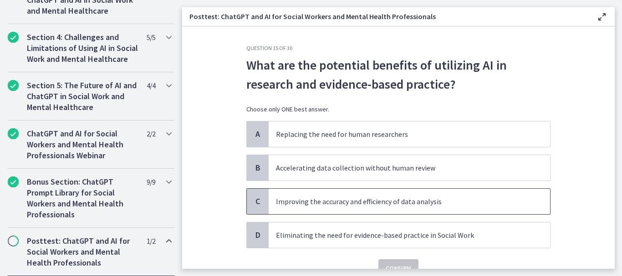
click at [443, 196] on p "Improving the accuracy and efficiency of data analysis" at bounding box center [400, 201] width 249 height 11
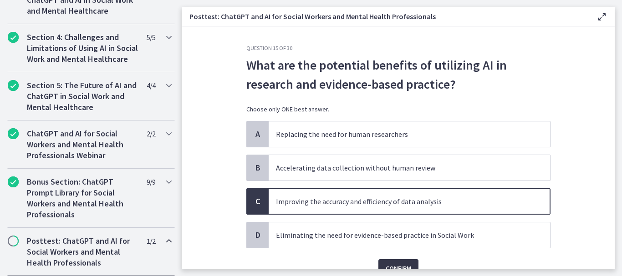
click at [404, 262] on button "Confirm" at bounding box center [398, 269] width 40 height 18
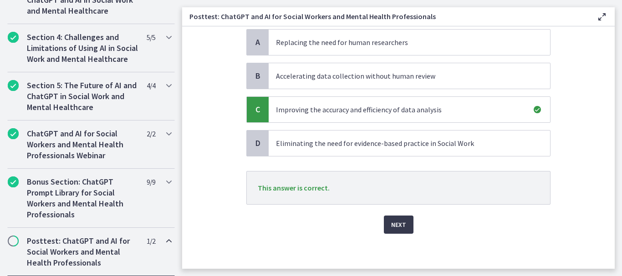
scroll to position [93, 0]
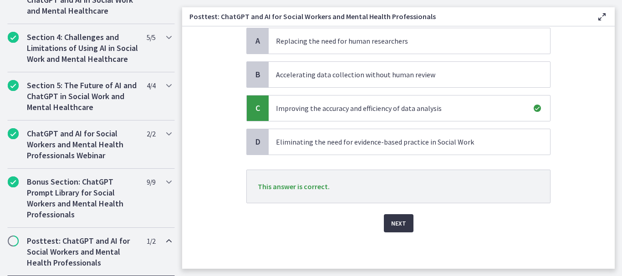
click at [393, 221] on span "Next" at bounding box center [398, 223] width 15 height 11
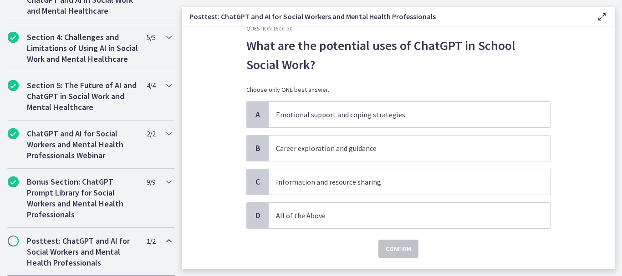
scroll to position [23, 0]
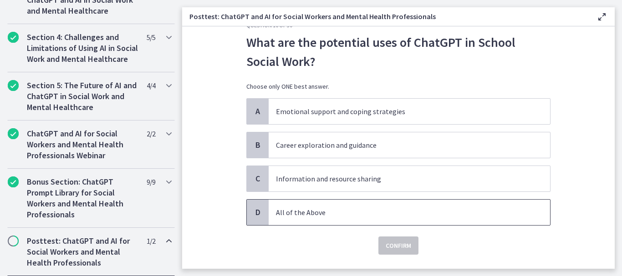
click at [286, 211] on p "All of the Above" at bounding box center [400, 212] width 249 height 11
click at [393, 244] on span "Confirm" at bounding box center [399, 245] width 26 height 11
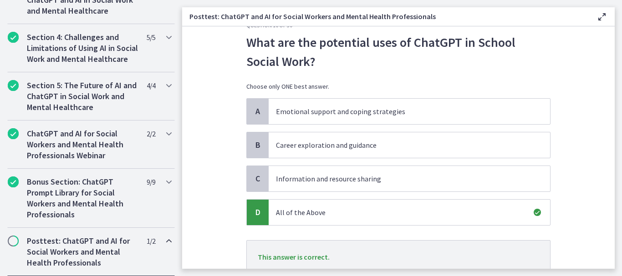
scroll to position [93, 0]
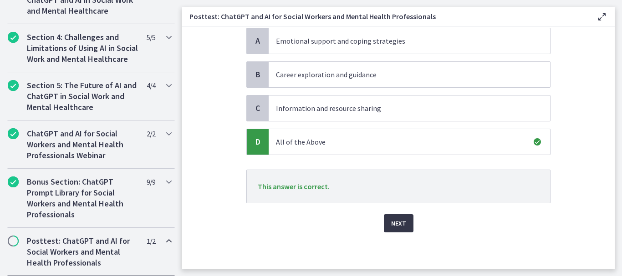
click at [409, 224] on button "Next" at bounding box center [399, 223] width 30 height 18
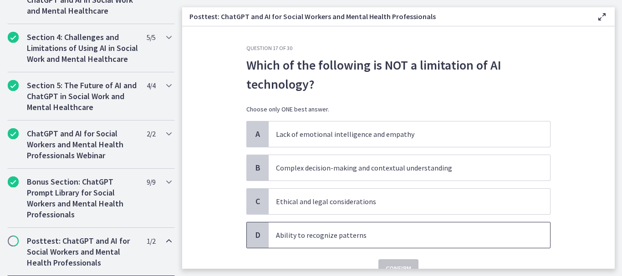
click at [348, 240] on p "Ability to recognize patterns" at bounding box center [400, 235] width 249 height 11
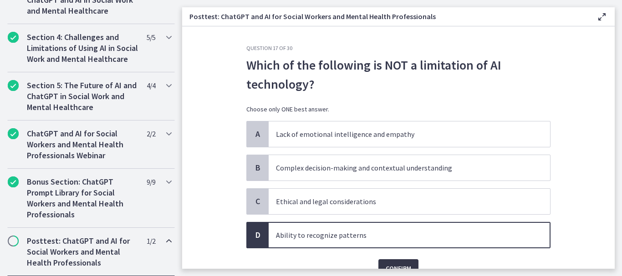
click at [387, 263] on button "Confirm" at bounding box center [398, 269] width 40 height 18
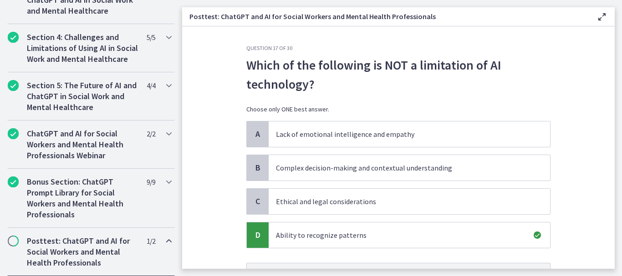
click at [605, 132] on section "Question 17 of 30 Which of the following is NOT a limitation of AI technology? …" at bounding box center [398, 147] width 433 height 243
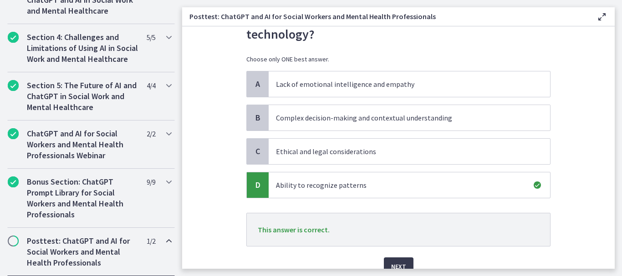
scroll to position [93, 0]
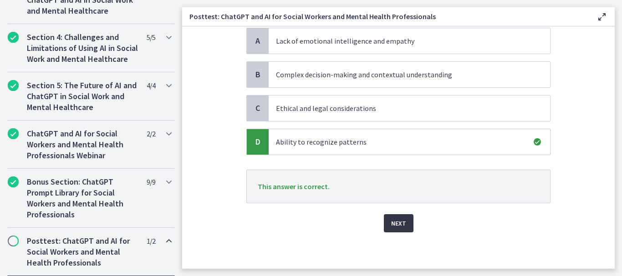
click at [395, 224] on span "Next" at bounding box center [398, 223] width 15 height 11
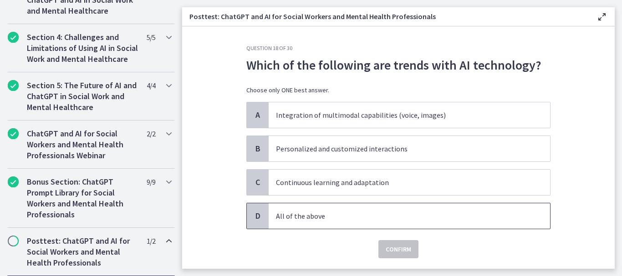
click at [341, 219] on p "All of the above" at bounding box center [400, 216] width 249 height 11
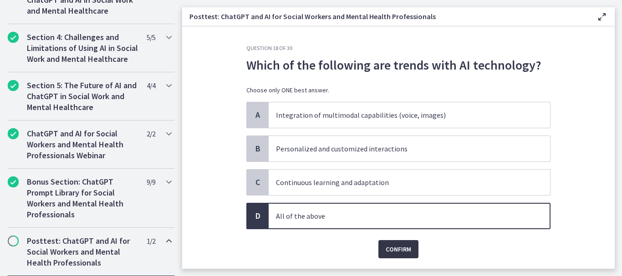
click at [386, 250] on span "Confirm" at bounding box center [399, 249] width 26 height 11
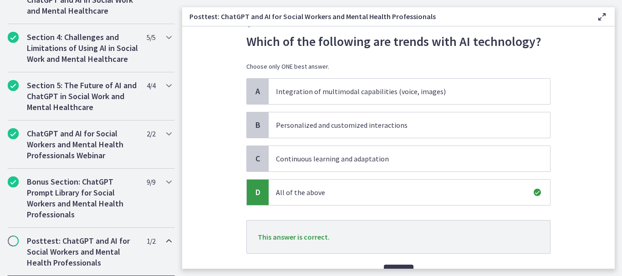
scroll to position [71, 0]
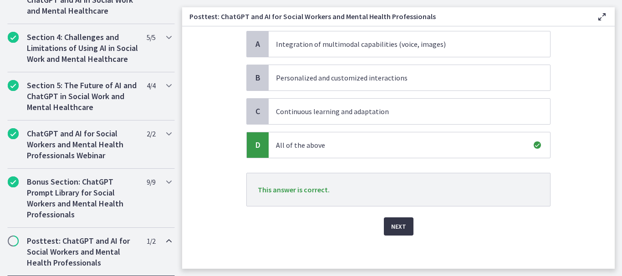
click at [397, 228] on span "Next" at bounding box center [398, 226] width 15 height 11
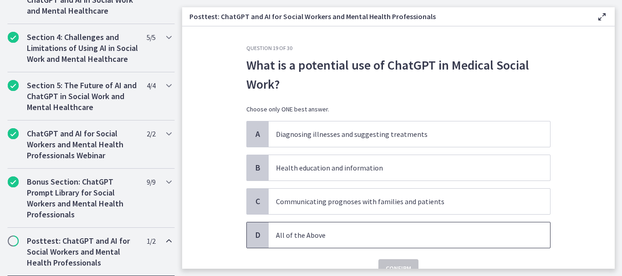
click at [342, 230] on p "All of the Above" at bounding box center [400, 235] width 249 height 11
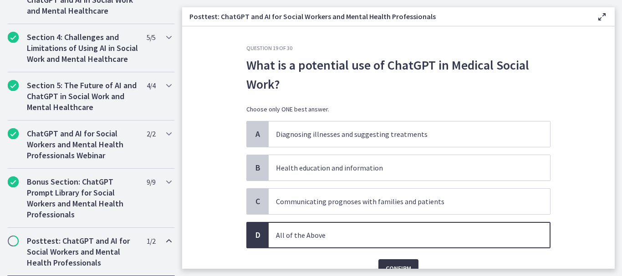
click at [385, 263] on button "Confirm" at bounding box center [398, 269] width 40 height 18
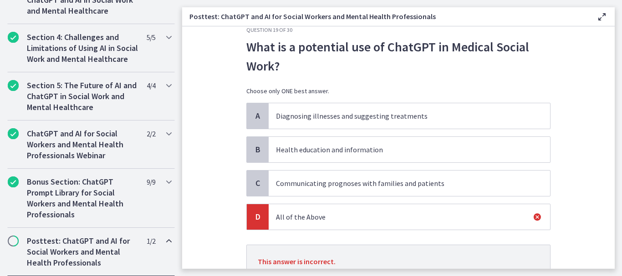
scroll to position [46, 0]
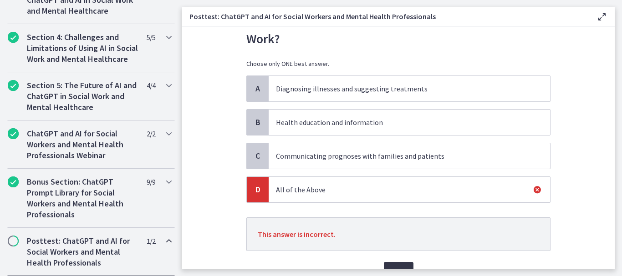
click at [389, 263] on button "Next" at bounding box center [399, 271] width 30 height 18
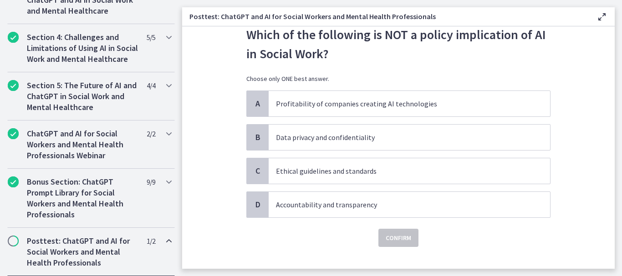
scroll to position [31, 0]
click at [374, 110] on span "Profitability of companies creating AI technologies" at bounding box center [409, 104] width 281 height 26
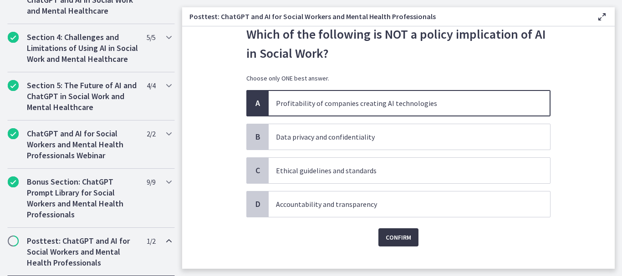
click at [386, 240] on span "Confirm" at bounding box center [399, 237] width 26 height 11
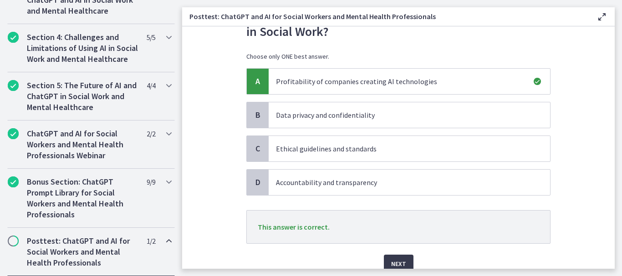
scroll to position [93, 0]
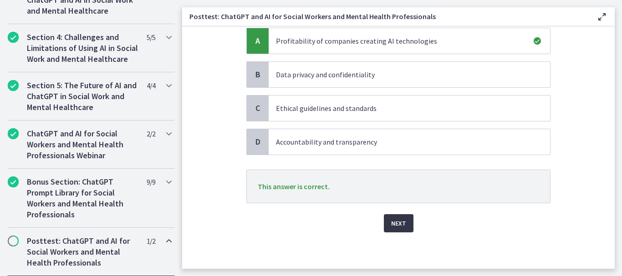
click at [391, 217] on button "Next" at bounding box center [399, 223] width 30 height 18
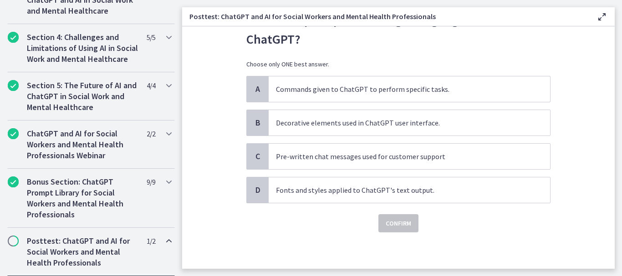
scroll to position [0, 0]
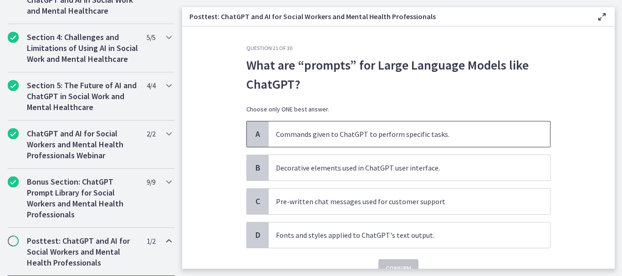
click at [397, 135] on p "Commands given to ChatGPT to perform specific tasks." at bounding box center [400, 134] width 249 height 11
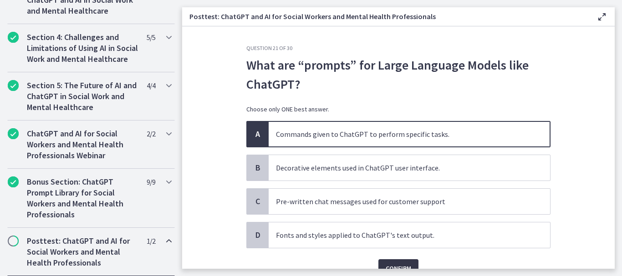
click at [393, 260] on button "Confirm" at bounding box center [398, 269] width 40 height 18
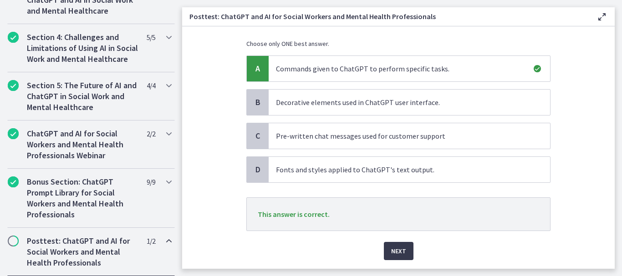
scroll to position [93, 0]
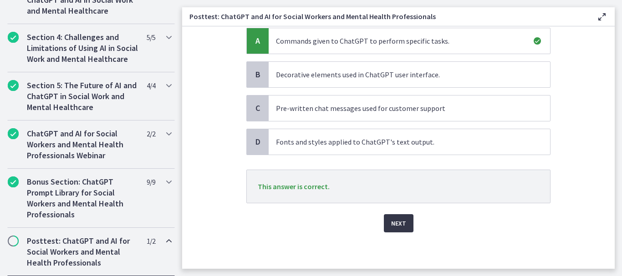
click at [402, 223] on span "Next" at bounding box center [398, 223] width 15 height 11
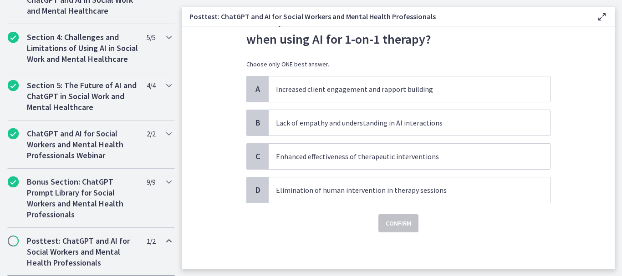
scroll to position [0, 0]
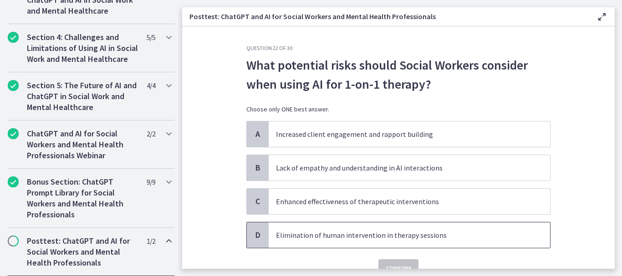
click at [400, 232] on p "Elimination of human intervention in therapy sessions" at bounding box center [400, 235] width 249 height 11
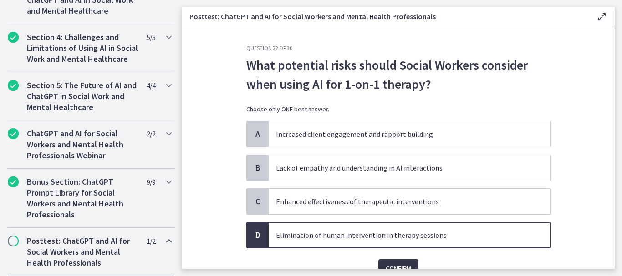
click at [398, 266] on span "Confirm" at bounding box center [399, 268] width 26 height 11
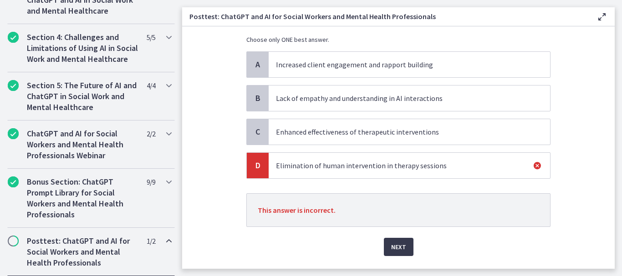
scroll to position [75, 0]
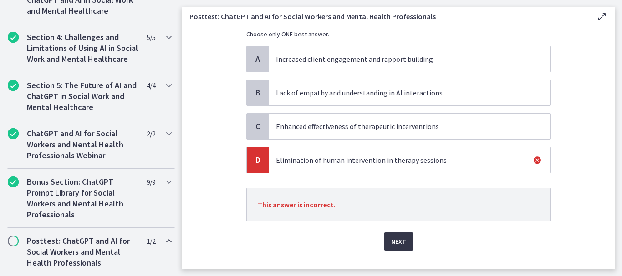
click at [395, 246] on span "Next" at bounding box center [398, 241] width 15 height 11
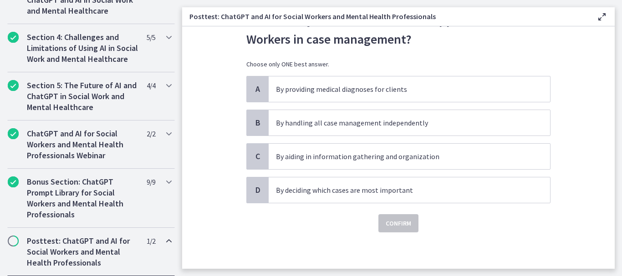
scroll to position [0, 0]
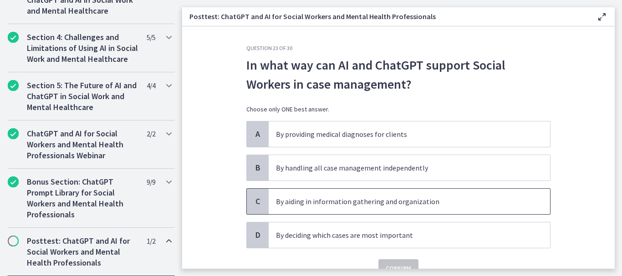
click at [436, 199] on p "By aiding in information gathering and organization" at bounding box center [400, 201] width 249 height 11
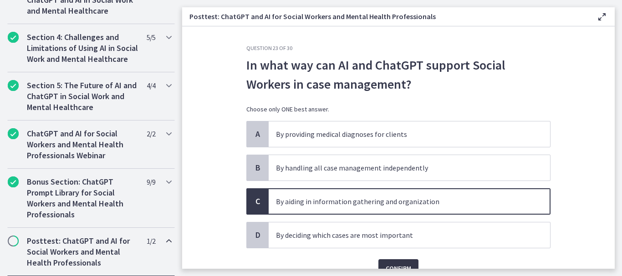
click at [408, 265] on span "Confirm" at bounding box center [399, 268] width 26 height 11
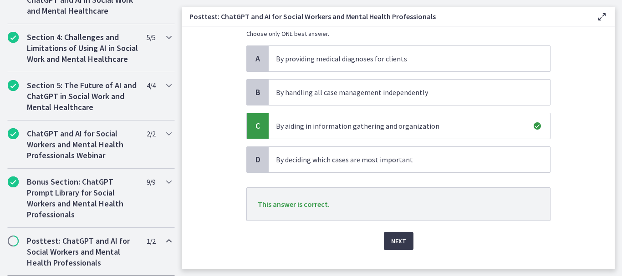
scroll to position [91, 0]
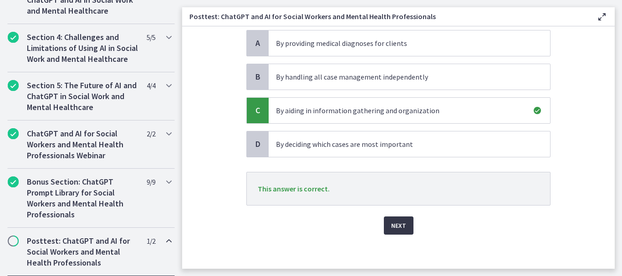
click at [400, 226] on span "Next" at bounding box center [398, 225] width 15 height 11
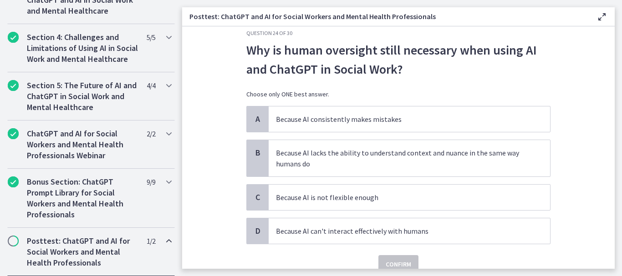
scroll to position [26, 0]
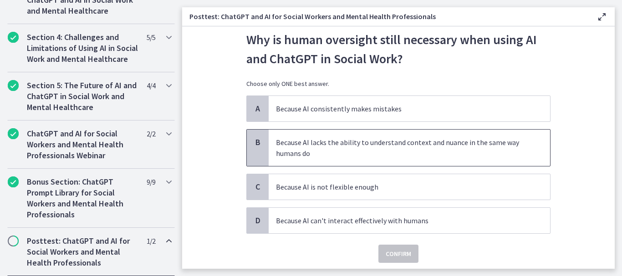
click at [451, 148] on p "Because AI lacks the ability to understand context and nuance in the same way h…" at bounding box center [400, 148] width 249 height 22
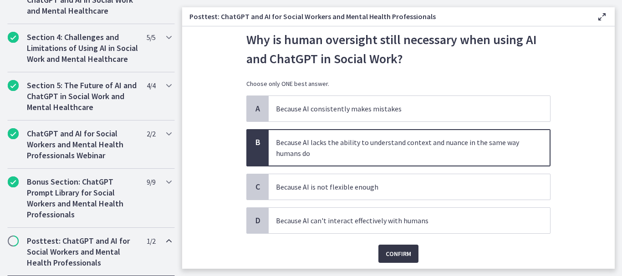
click at [402, 249] on span "Confirm" at bounding box center [399, 254] width 26 height 11
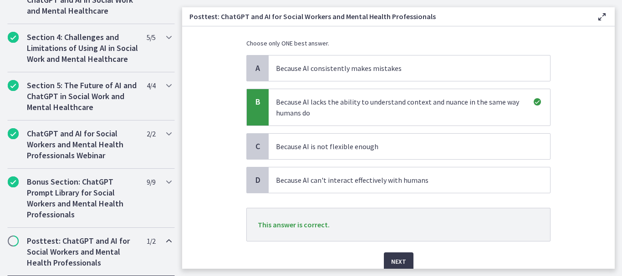
scroll to position [104, 0]
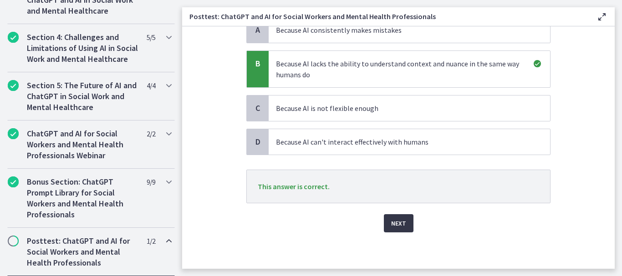
click at [395, 227] on span "Next" at bounding box center [398, 223] width 15 height 11
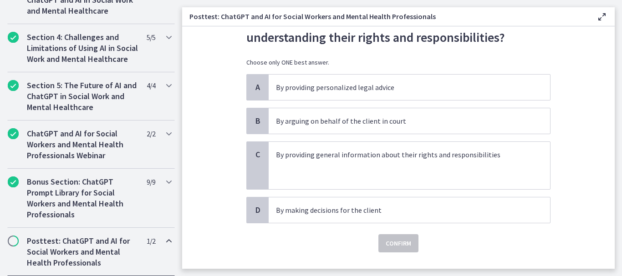
scroll to position [50, 0]
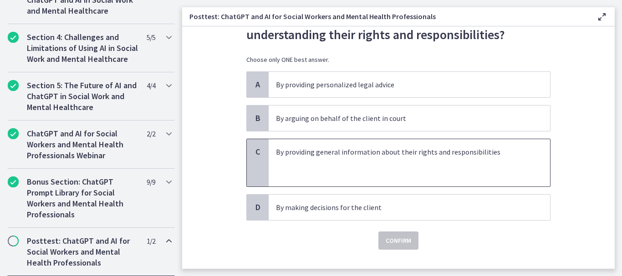
drag, startPoint x: 437, startPoint y: 156, endPoint x: 433, endPoint y: 166, distance: 10.8
click at [437, 156] on p "By providing general information about their rights and responsibilities" at bounding box center [400, 152] width 249 height 11
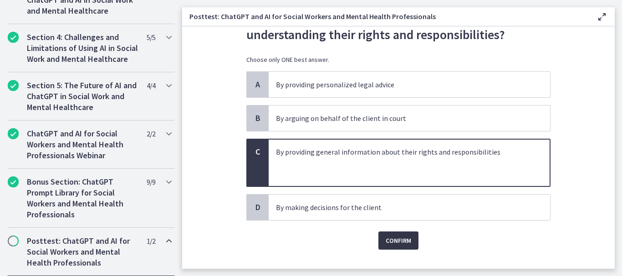
click at [404, 242] on span "Confirm" at bounding box center [399, 240] width 26 height 11
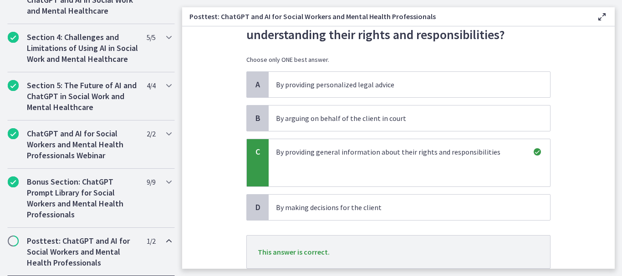
scroll to position [115, 0]
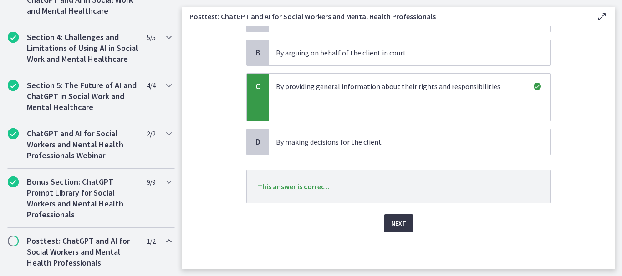
click at [396, 227] on span "Next" at bounding box center [398, 223] width 15 height 11
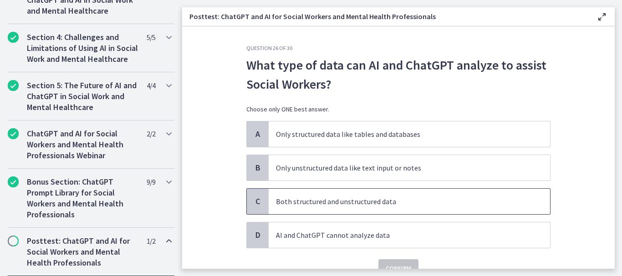
click at [411, 201] on p "Both structured and unstructured data" at bounding box center [400, 201] width 249 height 11
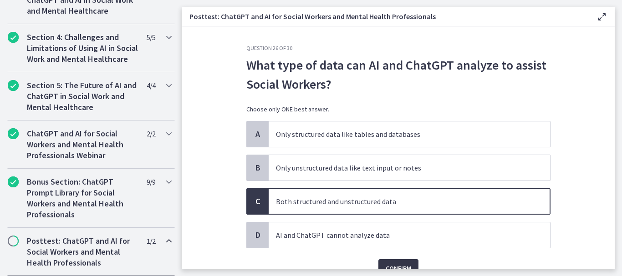
click at [393, 262] on button "Confirm" at bounding box center [398, 269] width 40 height 18
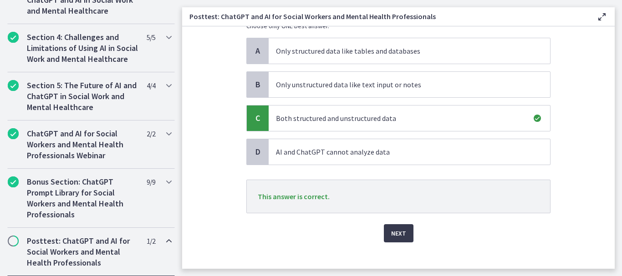
scroll to position [85, 0]
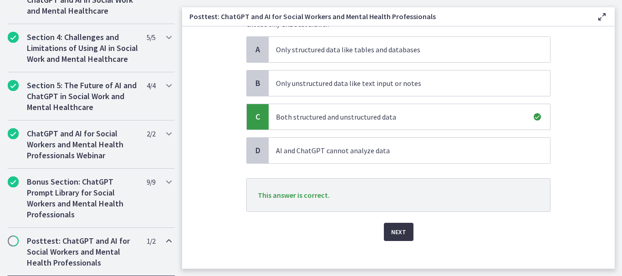
click at [406, 230] on button "Next" at bounding box center [399, 232] width 30 height 18
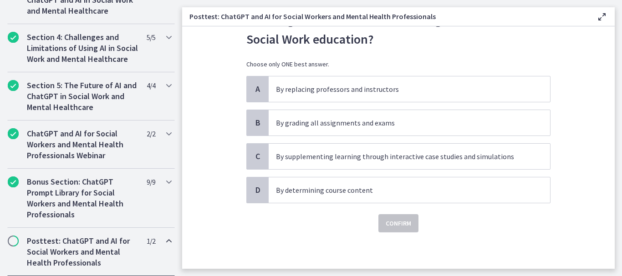
scroll to position [0, 0]
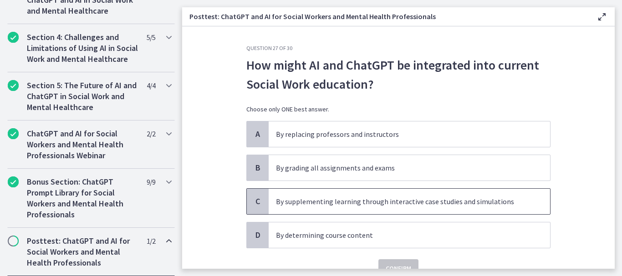
click at [402, 205] on p "By supplementing learning through interactive case studies and simulations" at bounding box center [400, 201] width 249 height 11
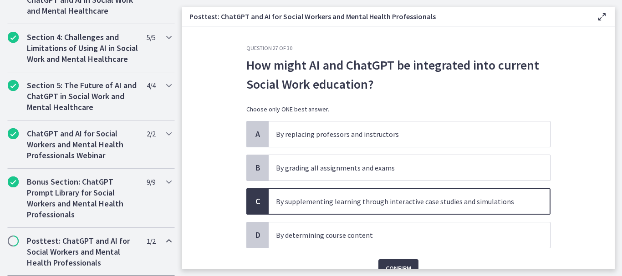
click at [393, 269] on main "Posttest: ChatGPT and AI for Social Workers and Mental Health Professionals Ena…" at bounding box center [402, 138] width 440 height 276
click at [394, 267] on span "Confirm" at bounding box center [399, 268] width 26 height 11
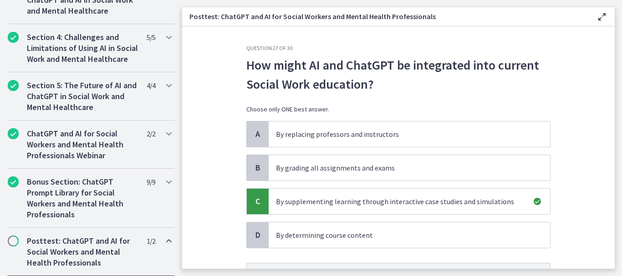
click at [617, 124] on main "Posttest: ChatGPT and AI for Social Workers and Mental Health Professionals Ena…" at bounding box center [402, 138] width 440 height 276
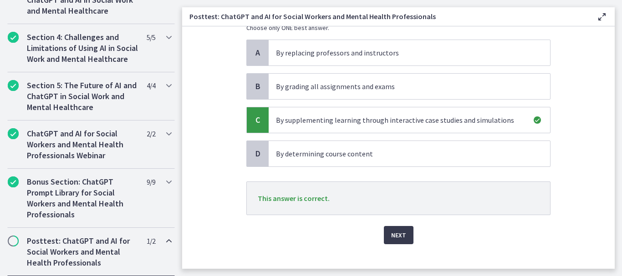
scroll to position [88, 0]
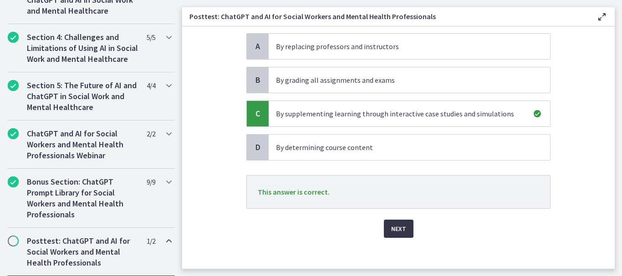
click at [405, 228] on button "Next" at bounding box center [399, 229] width 30 height 18
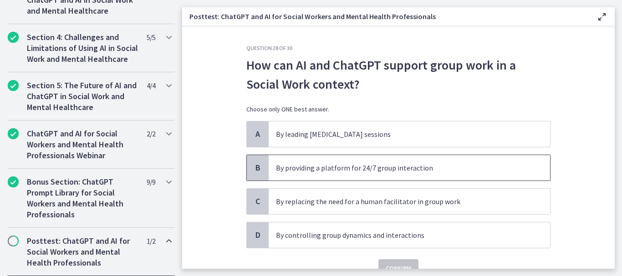
click at [402, 169] on p "By providing a platform for 24/7 group interaction" at bounding box center [400, 168] width 249 height 11
click at [396, 266] on span "Confirm" at bounding box center [399, 268] width 26 height 11
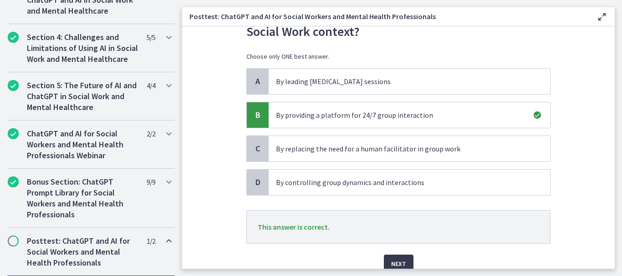
scroll to position [93, 0]
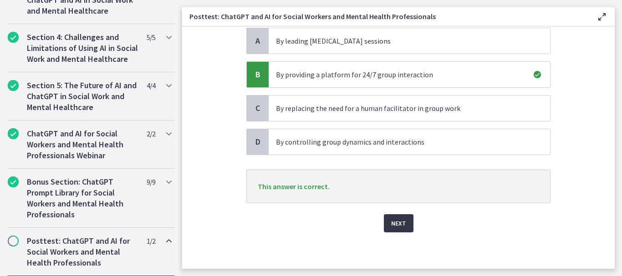
click at [401, 222] on span "Next" at bounding box center [398, 223] width 15 height 11
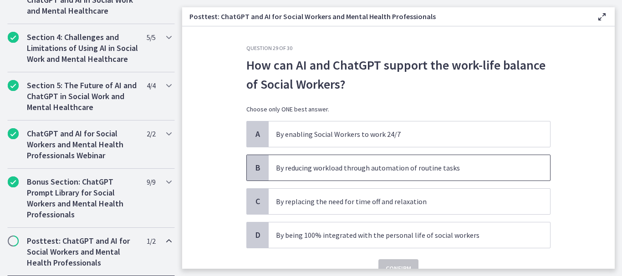
click at [434, 168] on p "By reducing workload through automation of routine tasks" at bounding box center [400, 168] width 249 height 11
click at [394, 262] on button "Confirm" at bounding box center [398, 269] width 40 height 18
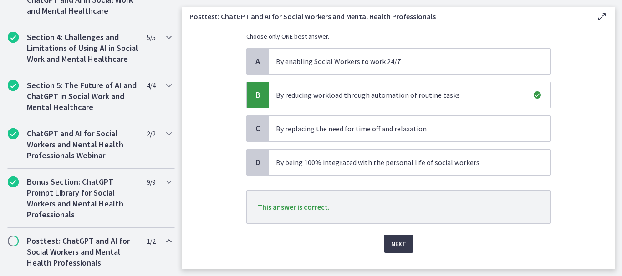
scroll to position [79, 0]
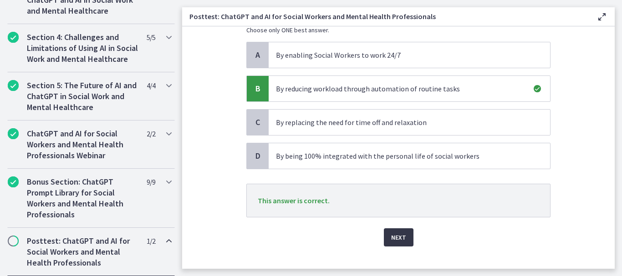
click at [397, 240] on span "Next" at bounding box center [398, 237] width 15 height 11
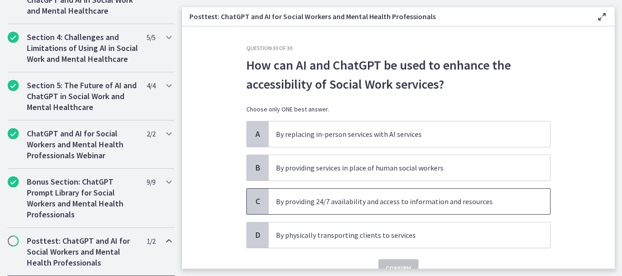
click at [419, 199] on p "By providing 24/7 availability and access to information and resources" at bounding box center [400, 201] width 249 height 11
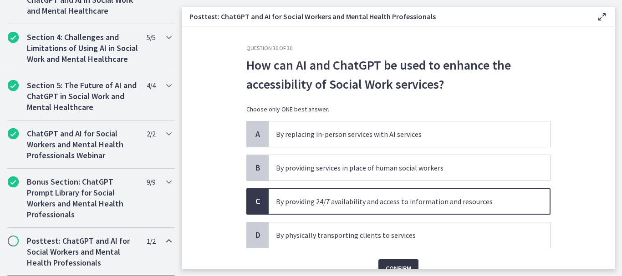
click at [403, 260] on button "Confirm" at bounding box center [398, 269] width 40 height 18
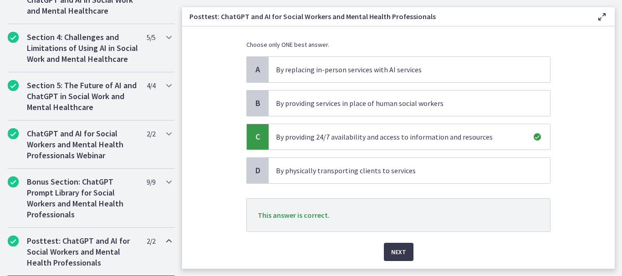
scroll to position [69, 0]
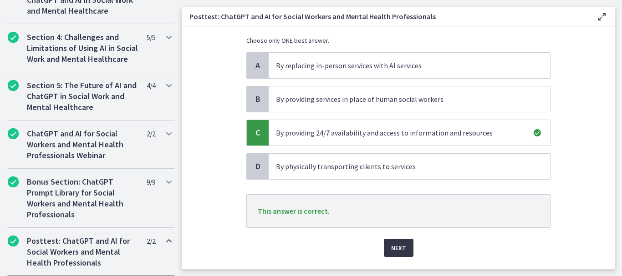
click at [393, 248] on span "Next" at bounding box center [398, 248] width 15 height 11
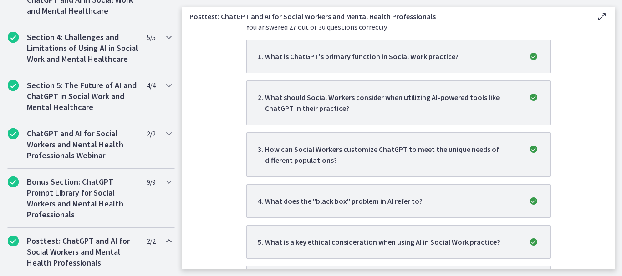
scroll to position [0, 0]
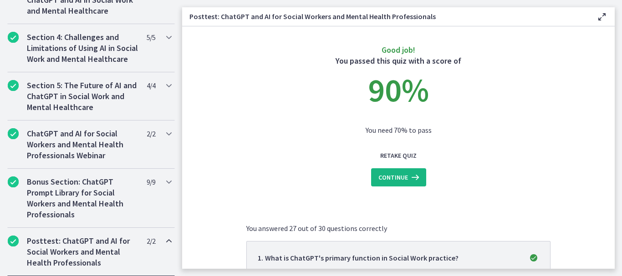
click at [393, 179] on span "Continue" at bounding box center [393, 177] width 30 height 11
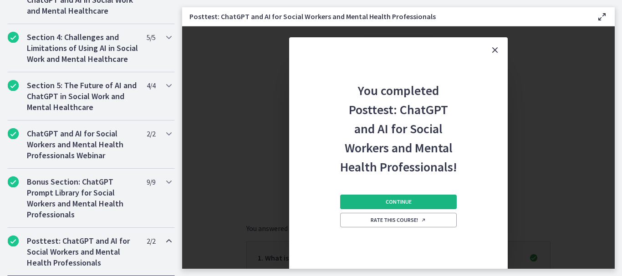
click at [410, 199] on span "Continue" at bounding box center [399, 202] width 26 height 7
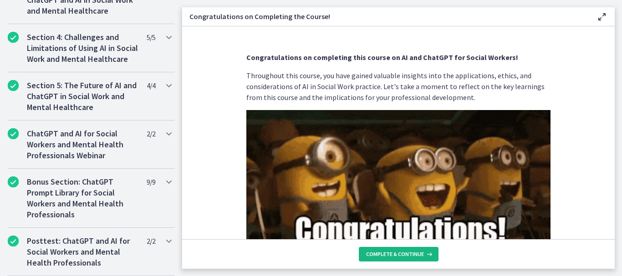
click at [391, 253] on span "Complete & continue" at bounding box center [395, 254] width 58 height 7
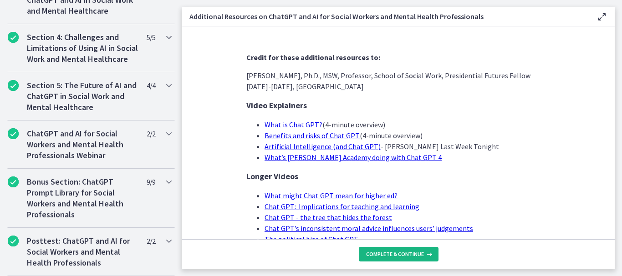
click at [405, 255] on span "Complete & continue" at bounding box center [395, 254] width 58 height 7
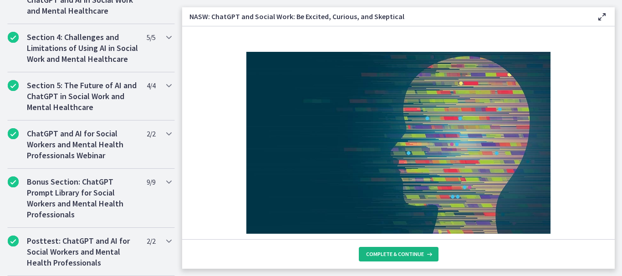
click at [402, 254] on span "Complete & continue" at bounding box center [395, 254] width 58 height 7
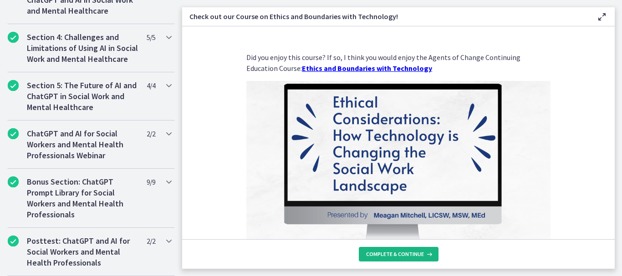
click at [403, 254] on span "Complete & continue" at bounding box center [395, 254] width 58 height 7
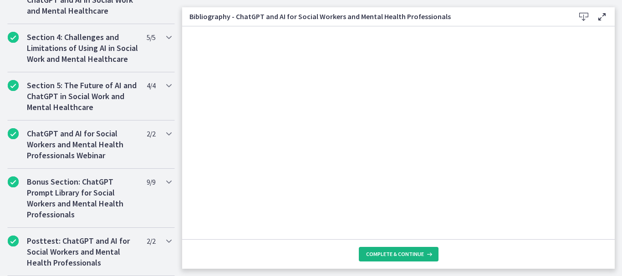
click at [403, 253] on span "Complete & continue" at bounding box center [395, 254] width 58 height 7
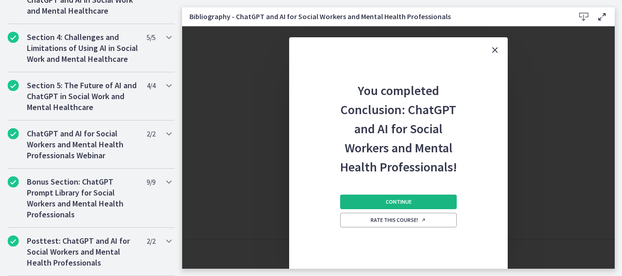
click at [415, 204] on button "Continue" at bounding box center [398, 202] width 117 height 15
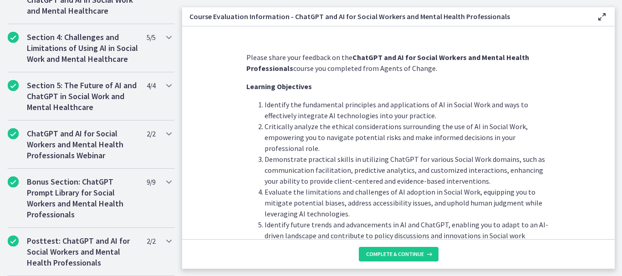
click at [405, 264] on footer "Complete & continue" at bounding box center [398, 255] width 433 height 30
click at [406, 256] on span "Complete & continue" at bounding box center [395, 254] width 58 height 7
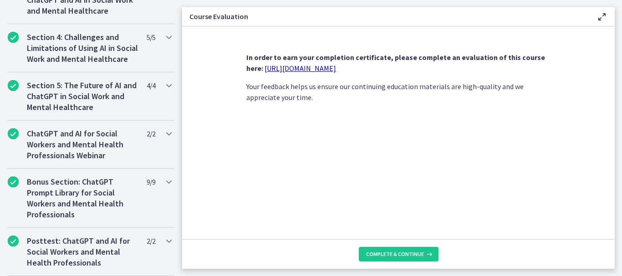
click at [307, 72] on link "https://forms.gle/jm1zbfhChZ2exBv78" at bounding box center [300, 68] width 71 height 9
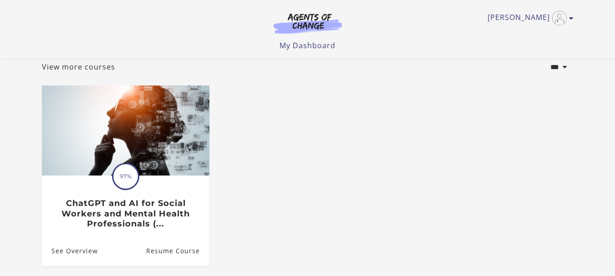
scroll to position [64, 0]
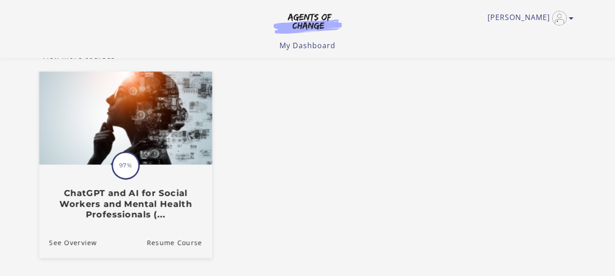
click at [131, 156] on span at bounding box center [125, 165] width 31 height 31
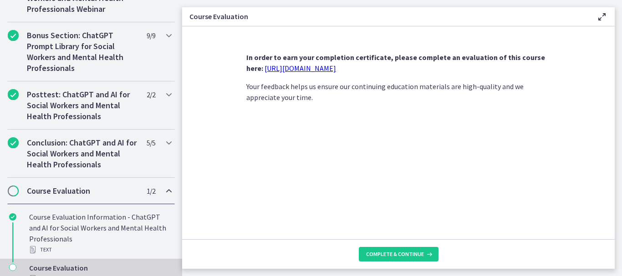
scroll to position [512, 0]
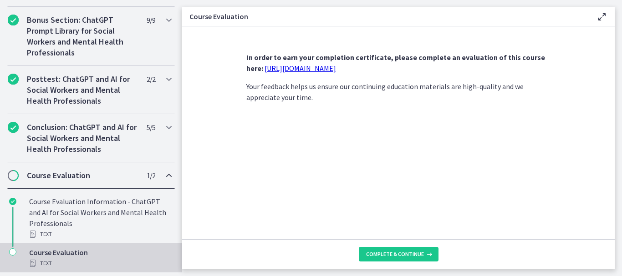
click at [16, 251] on icon "Chapters" at bounding box center [12, 252] width 7 height 7
click at [52, 253] on div "Course Evaluation Text" at bounding box center [100, 258] width 142 height 22
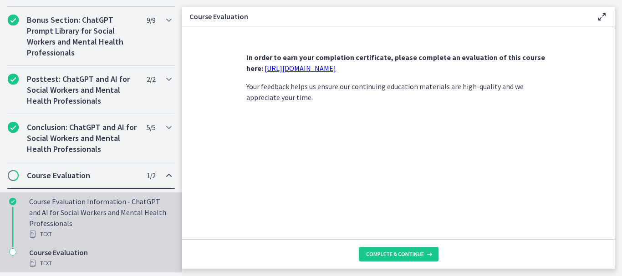
click at [116, 212] on div "Course Evaluation Information - ChatGPT and AI for Social Workers and Mental He…" at bounding box center [100, 218] width 142 height 44
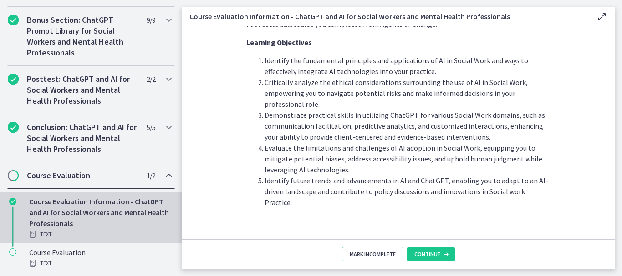
scroll to position [46, 0]
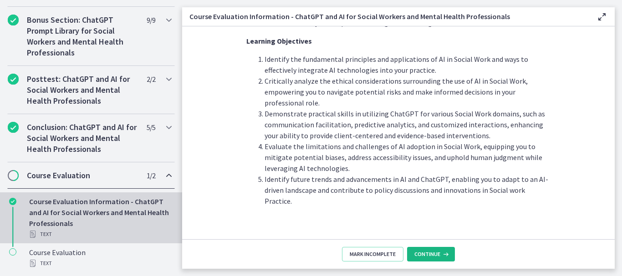
click at [431, 254] on span "Continue" at bounding box center [427, 254] width 26 height 7
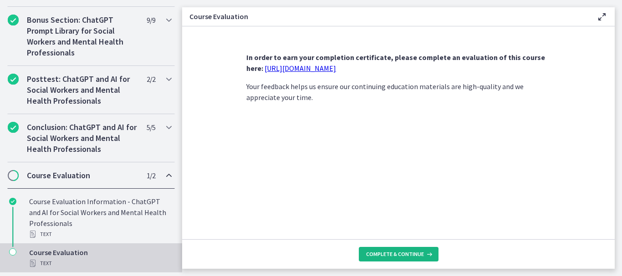
click at [400, 255] on span "Complete & continue" at bounding box center [395, 254] width 58 height 7
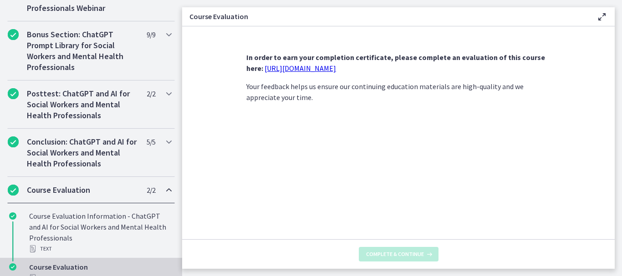
scroll to position [561, 0]
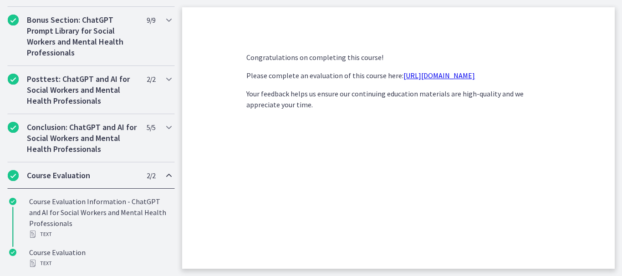
click at [428, 75] on link "https://forms.gle/jm1zbfhChZ2exBv78" at bounding box center [438, 75] width 71 height 9
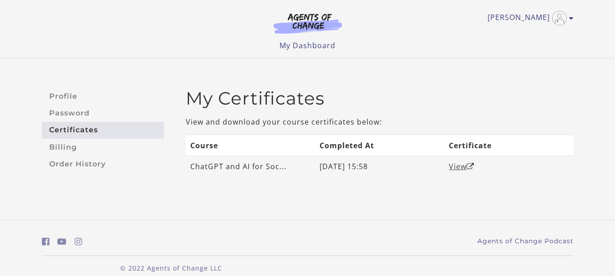
click at [459, 165] on link "View" at bounding box center [462, 167] width 26 height 10
